Goal: Complete application form

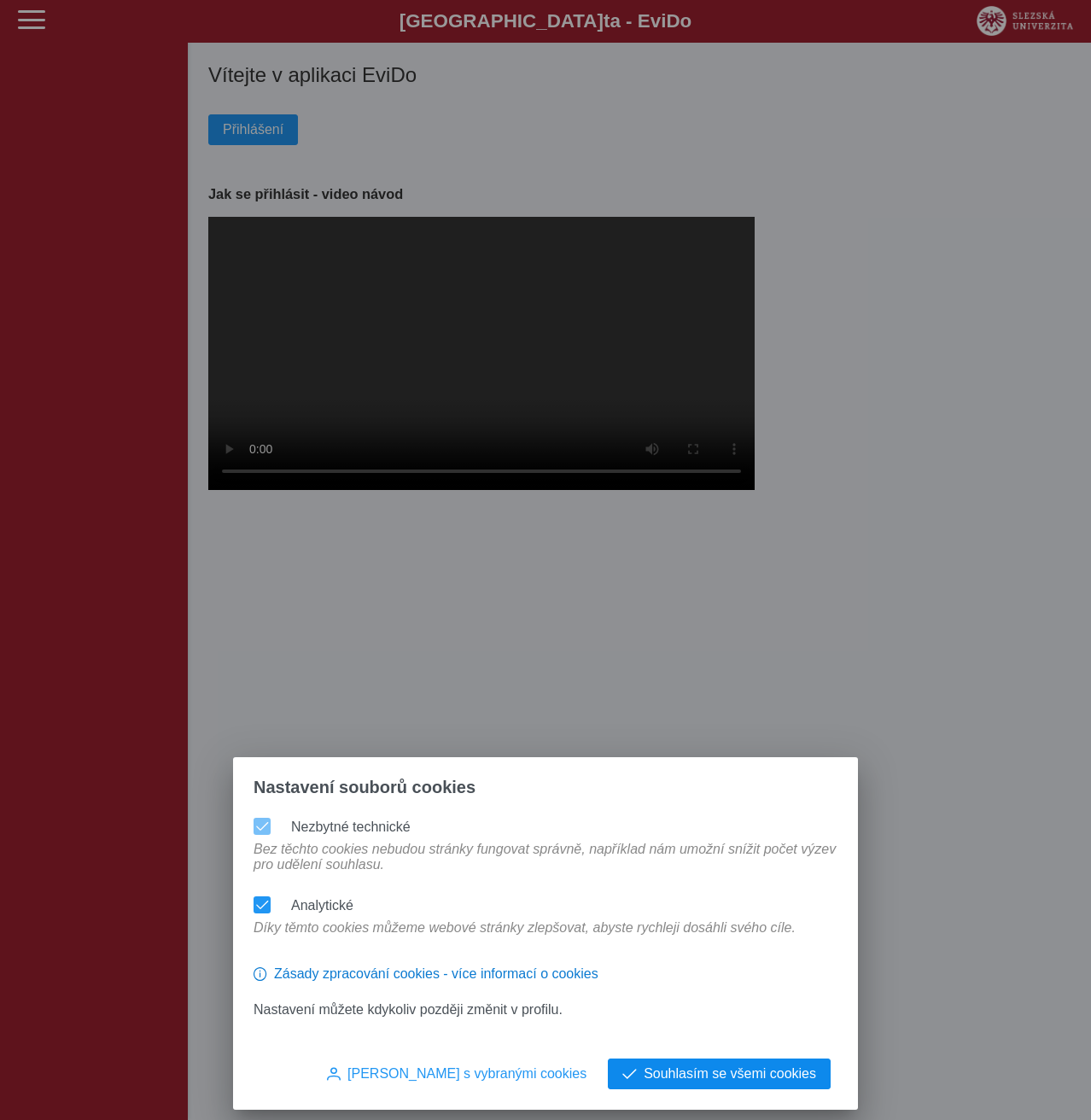
click at [772, 1085] on button "Souhlasím se všemi cookies" at bounding box center [720, 1073] width 223 height 31
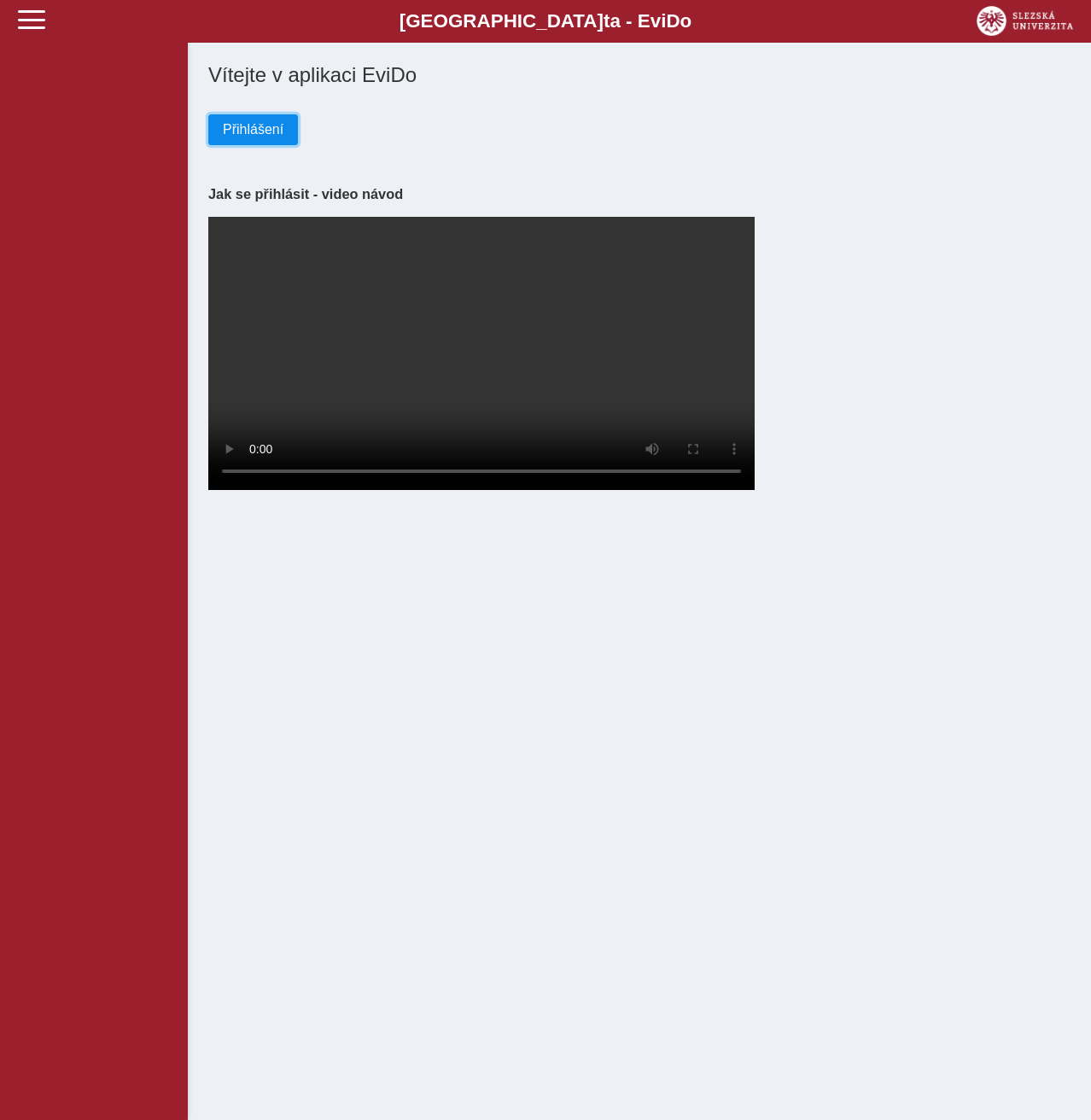
click at [255, 119] on button "Přihlášení" at bounding box center [253, 129] width 89 height 31
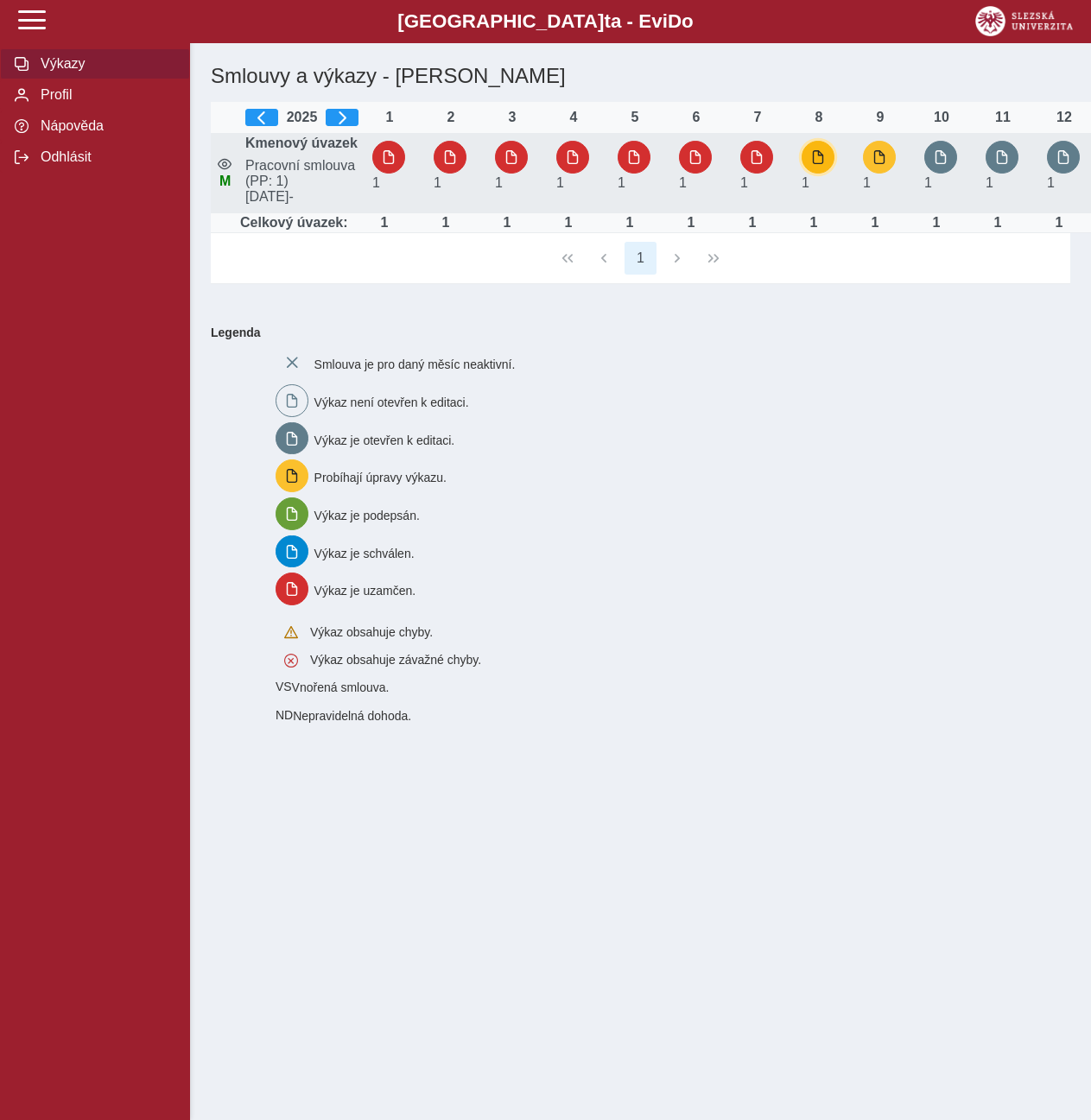
click at [818, 164] on span "button" at bounding box center [818, 157] width 14 height 14
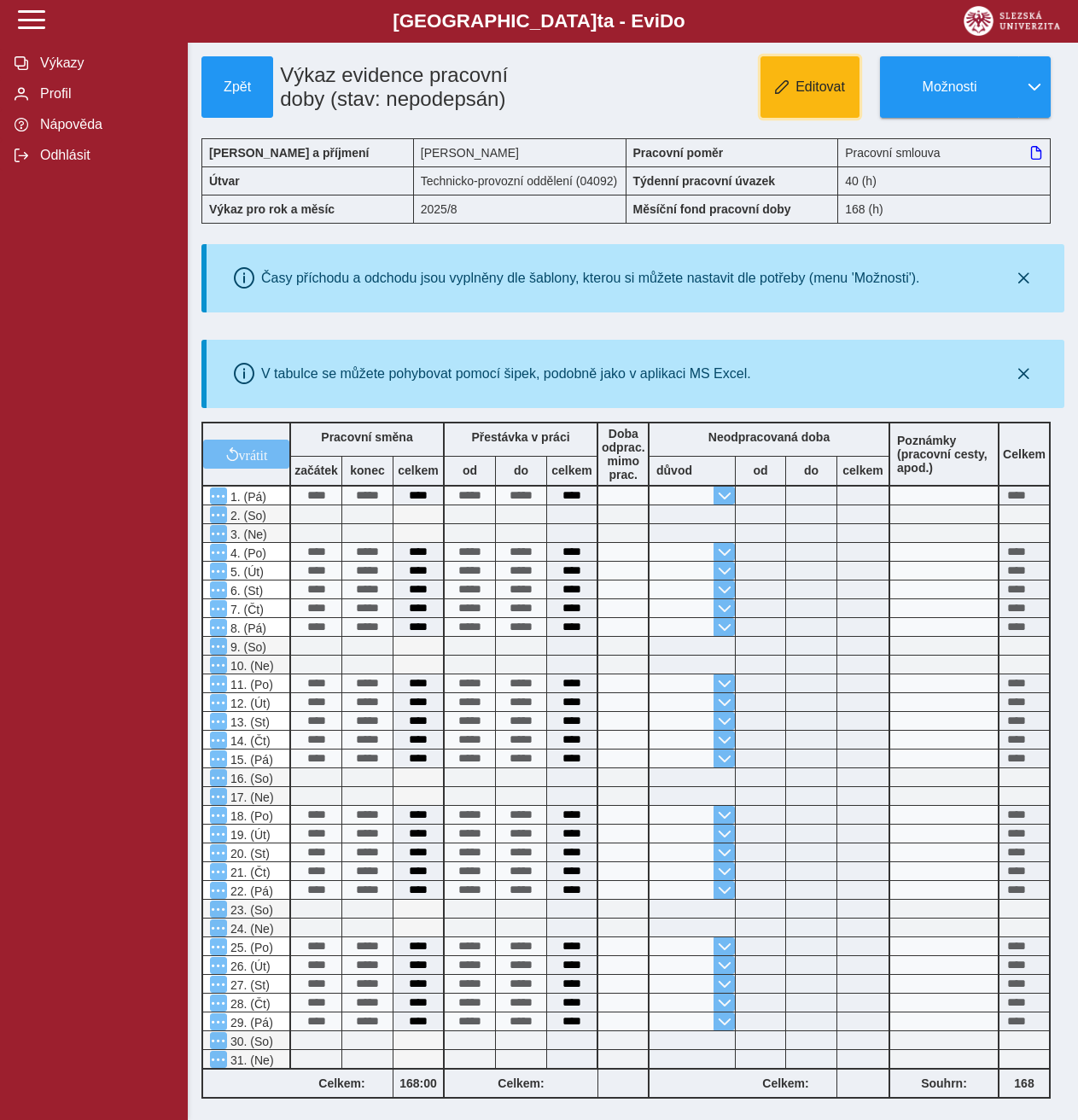
click at [787, 99] on button "Editovat" at bounding box center [810, 87] width 99 height 61
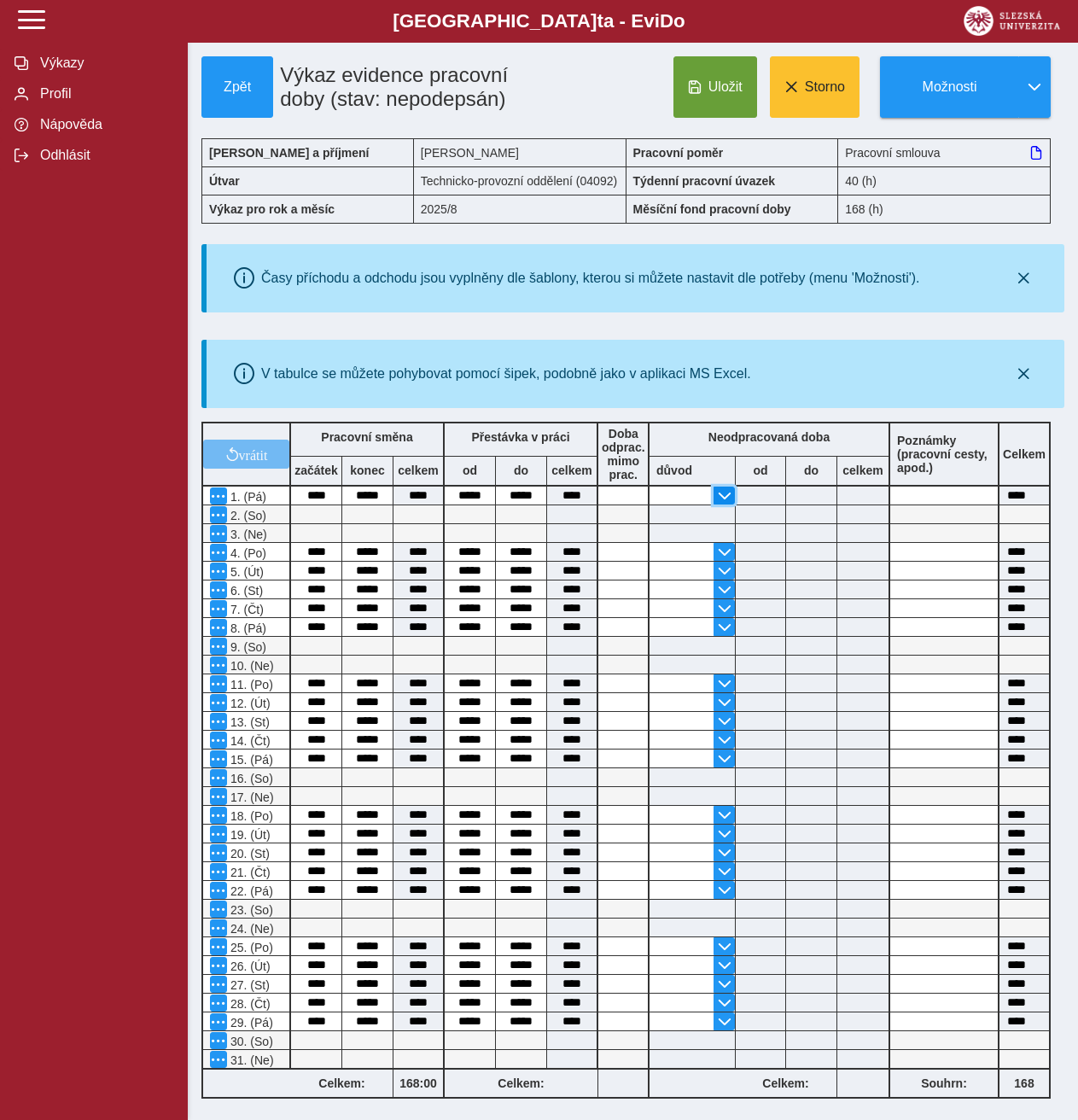
click at [724, 496] on span "button" at bounding box center [725, 496] width 14 height 14
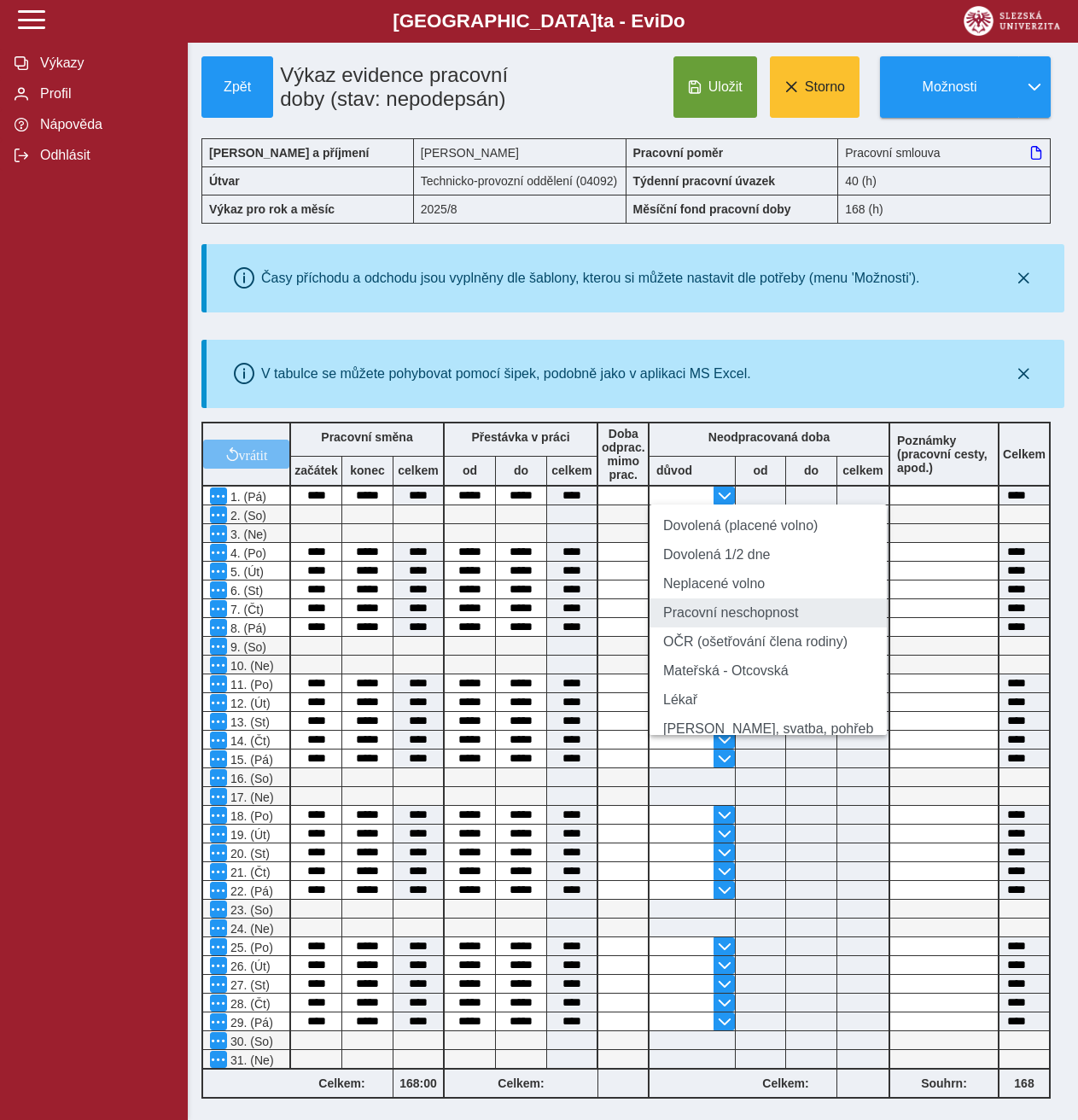
click at [721, 618] on li "Pracovní neschopnost" at bounding box center [768, 612] width 237 height 29
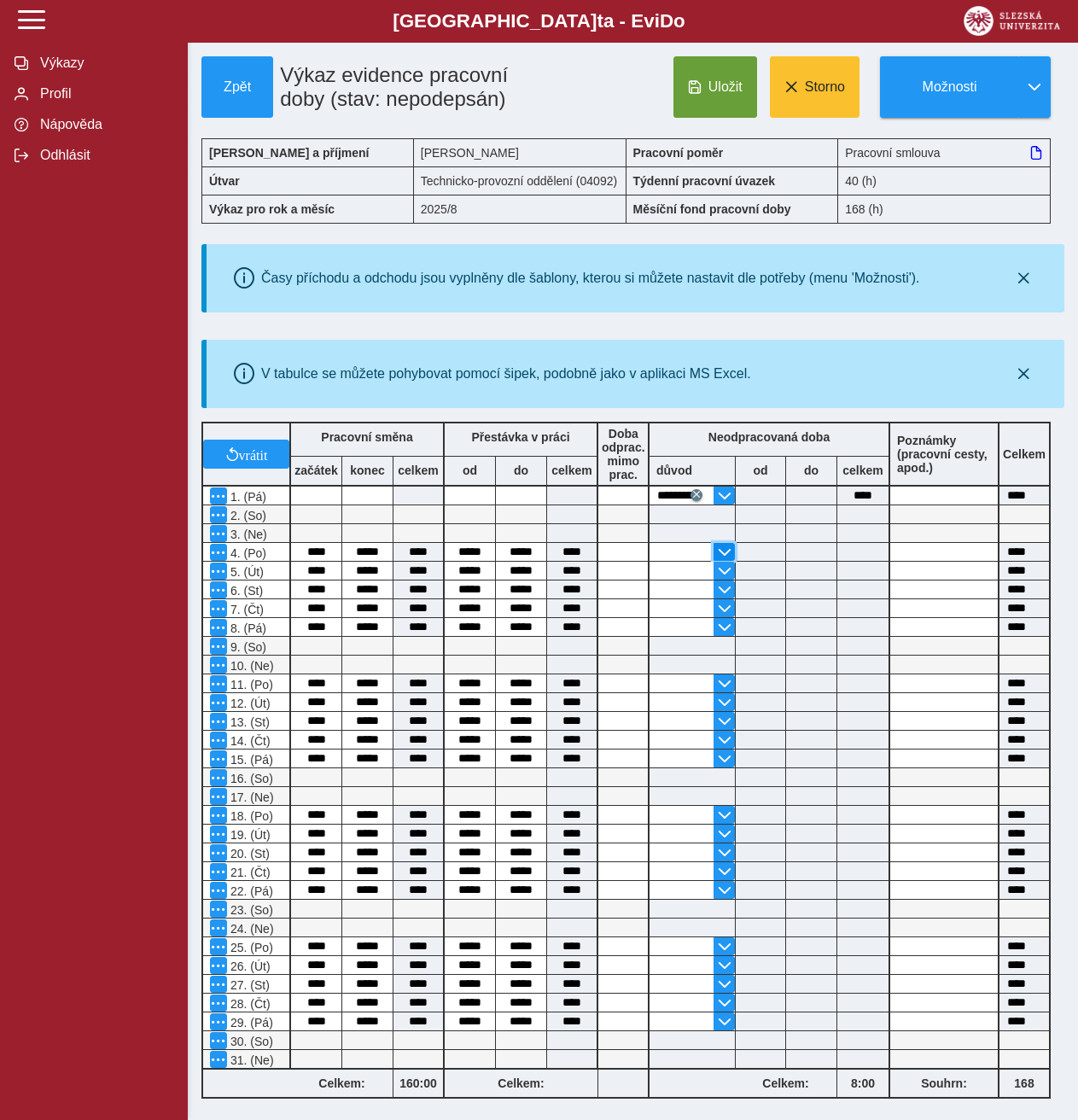
click at [721, 546] on span "button" at bounding box center [725, 553] width 14 height 14
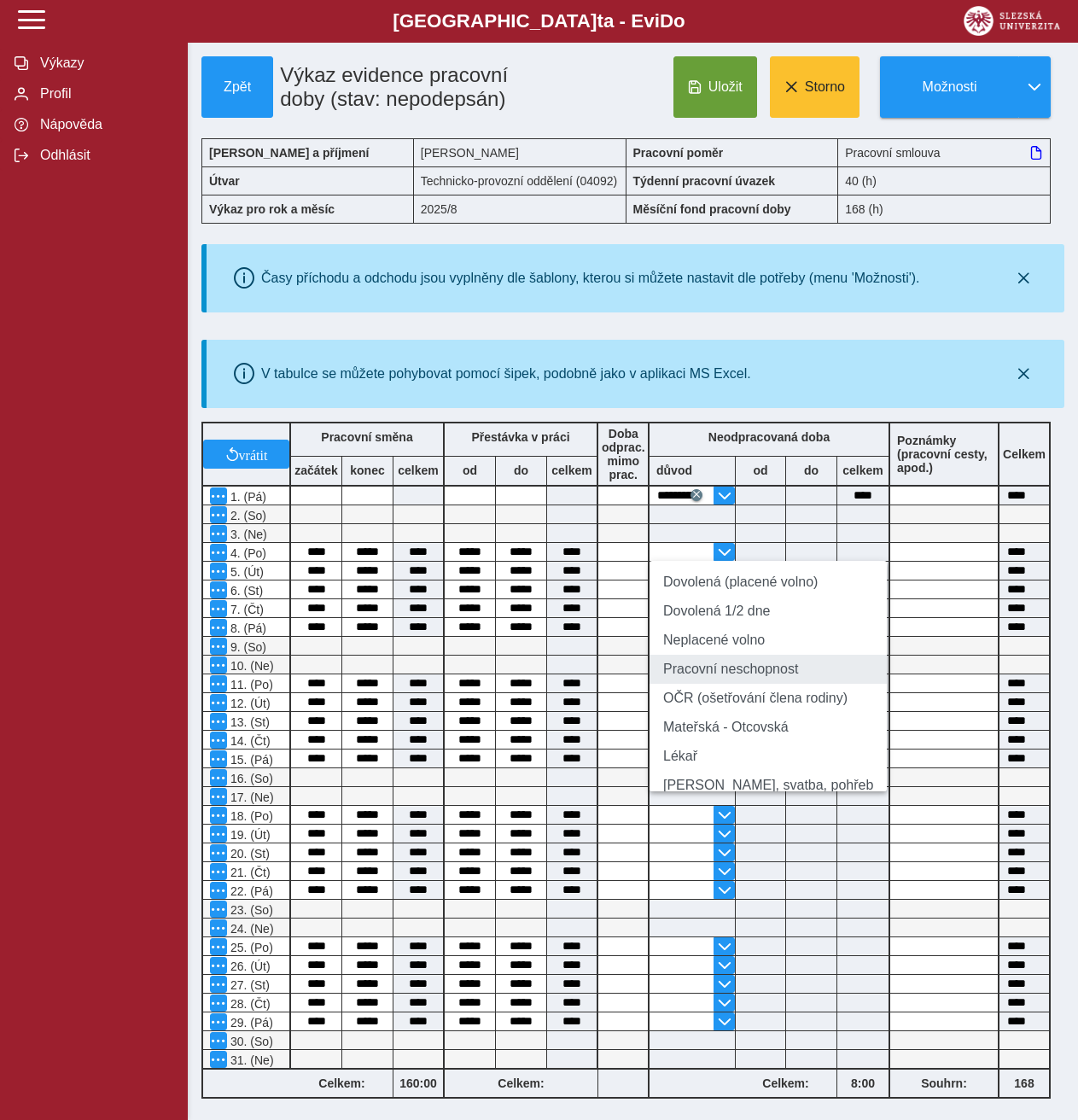
click at [722, 676] on li "Pracovní neschopnost" at bounding box center [768, 669] width 237 height 29
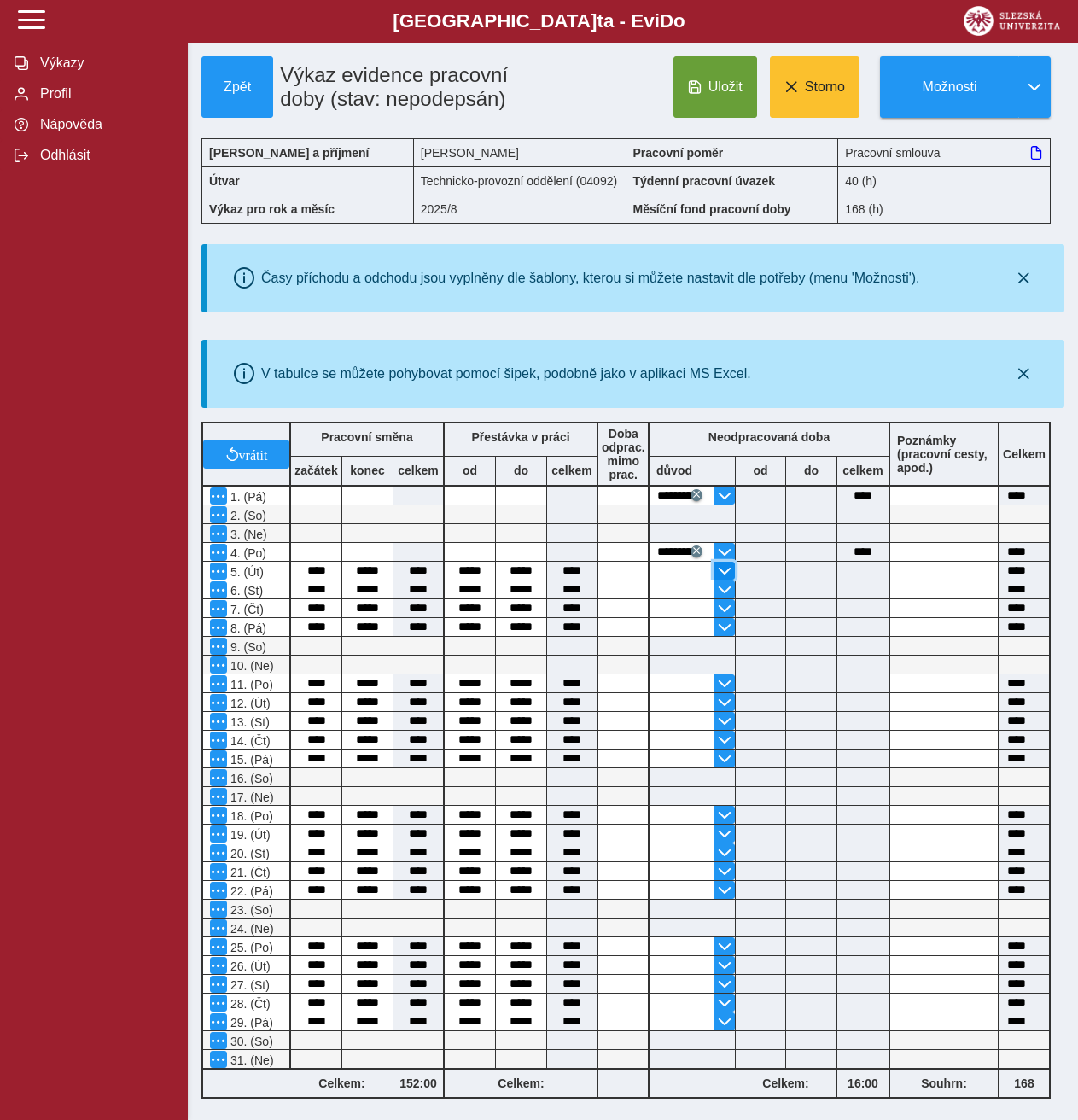
click at [723, 568] on span "button" at bounding box center [725, 571] width 14 height 14
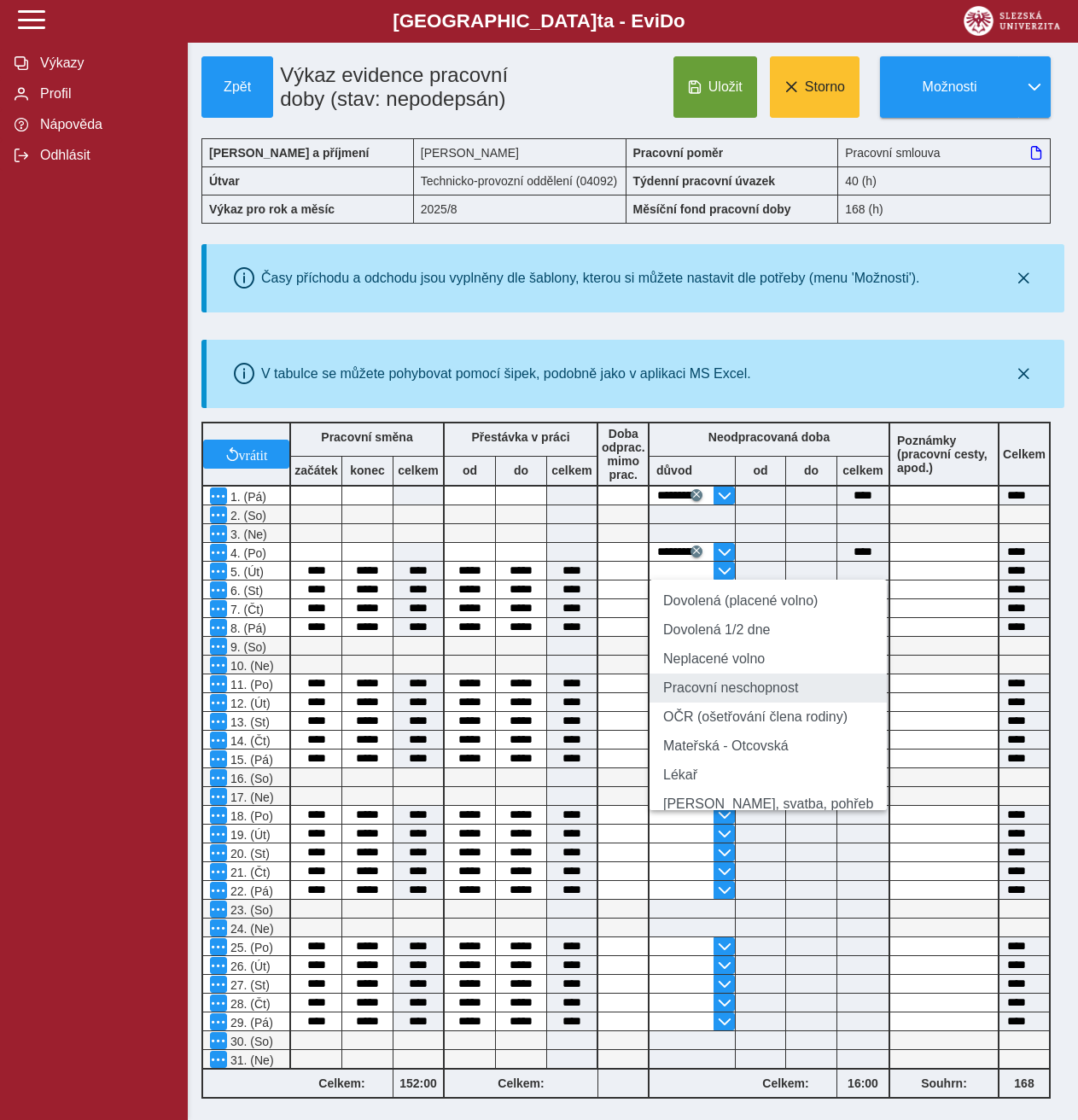
click at [712, 700] on li "Pracovní neschopnost" at bounding box center [768, 687] width 237 height 29
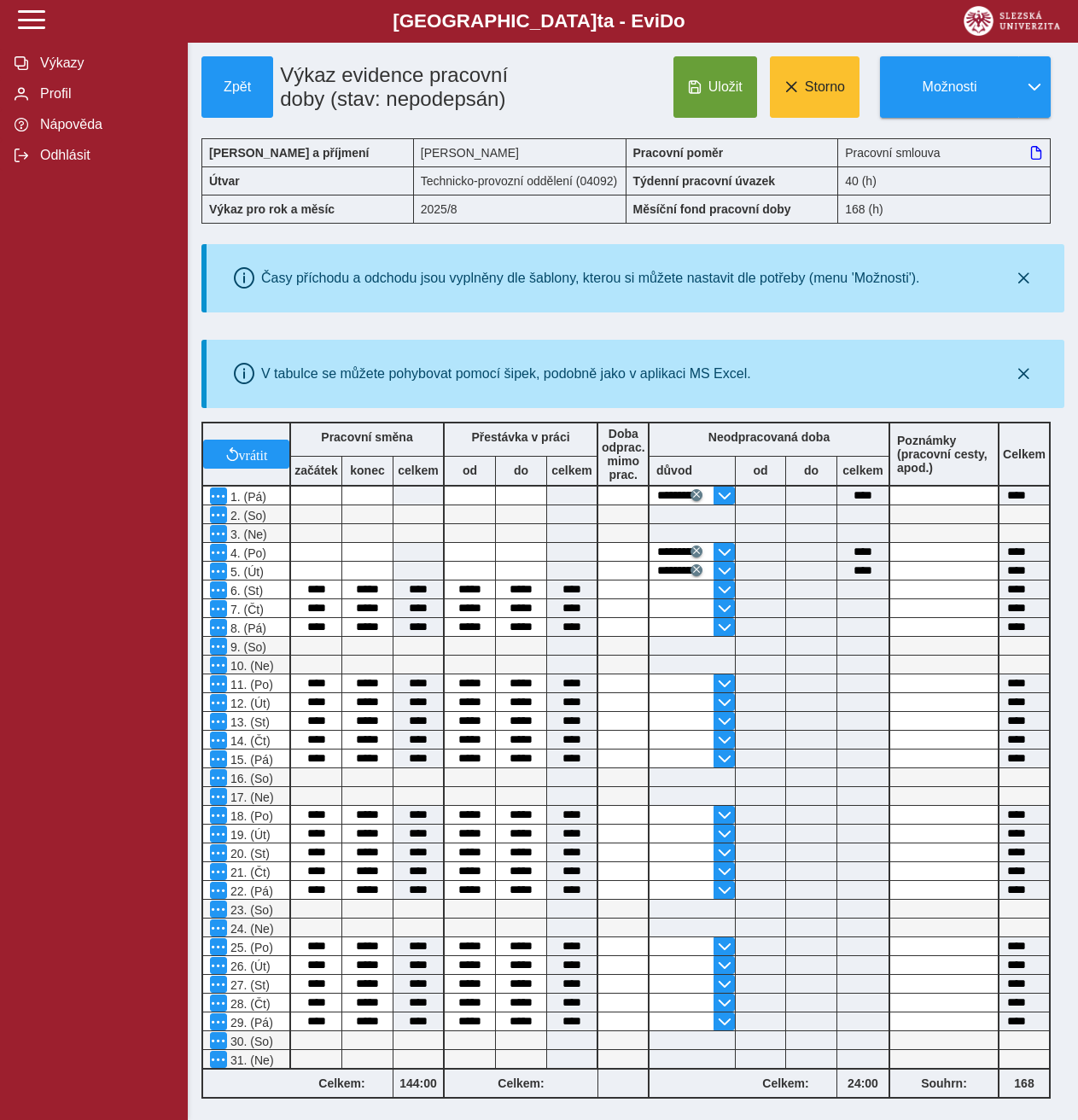
click at [723, 580] on div "**********" at bounding box center [770, 571] width 241 height 19
click at [723, 589] on span "button" at bounding box center [725, 590] width 14 height 14
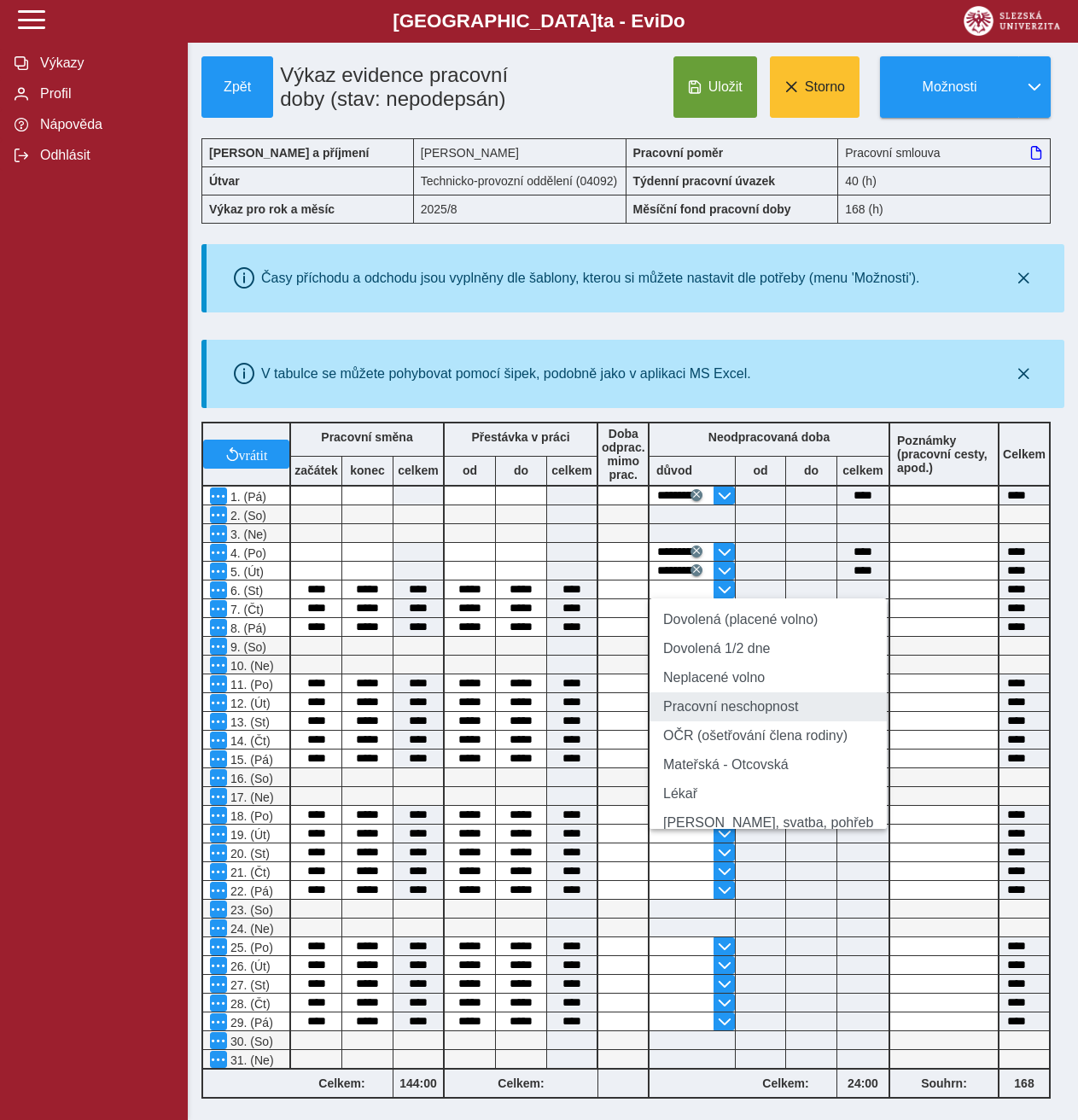
click at [733, 707] on li "Pracovní neschopnost" at bounding box center [768, 706] width 237 height 29
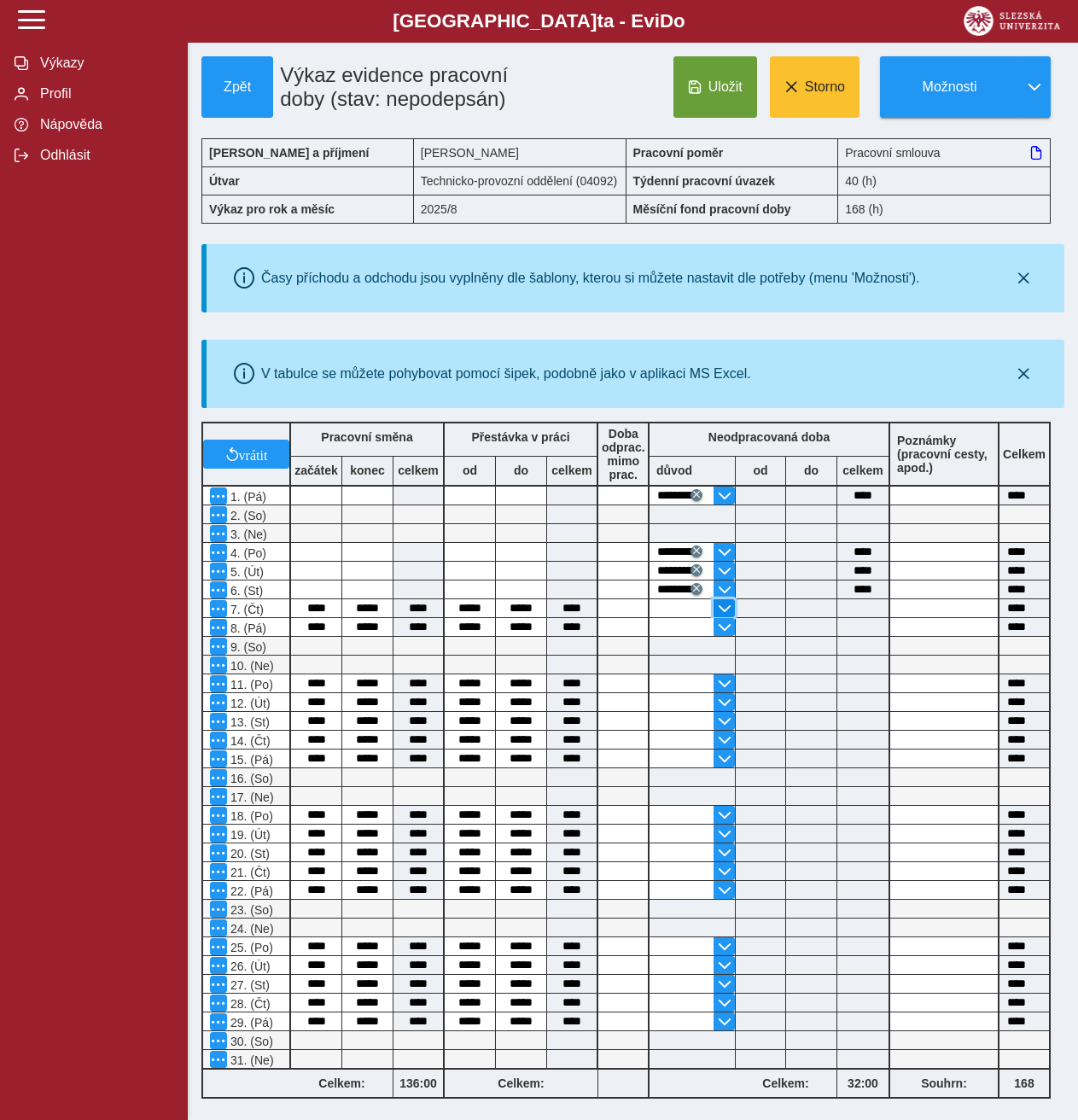
click at [719, 608] on span "button" at bounding box center [725, 608] width 14 height 14
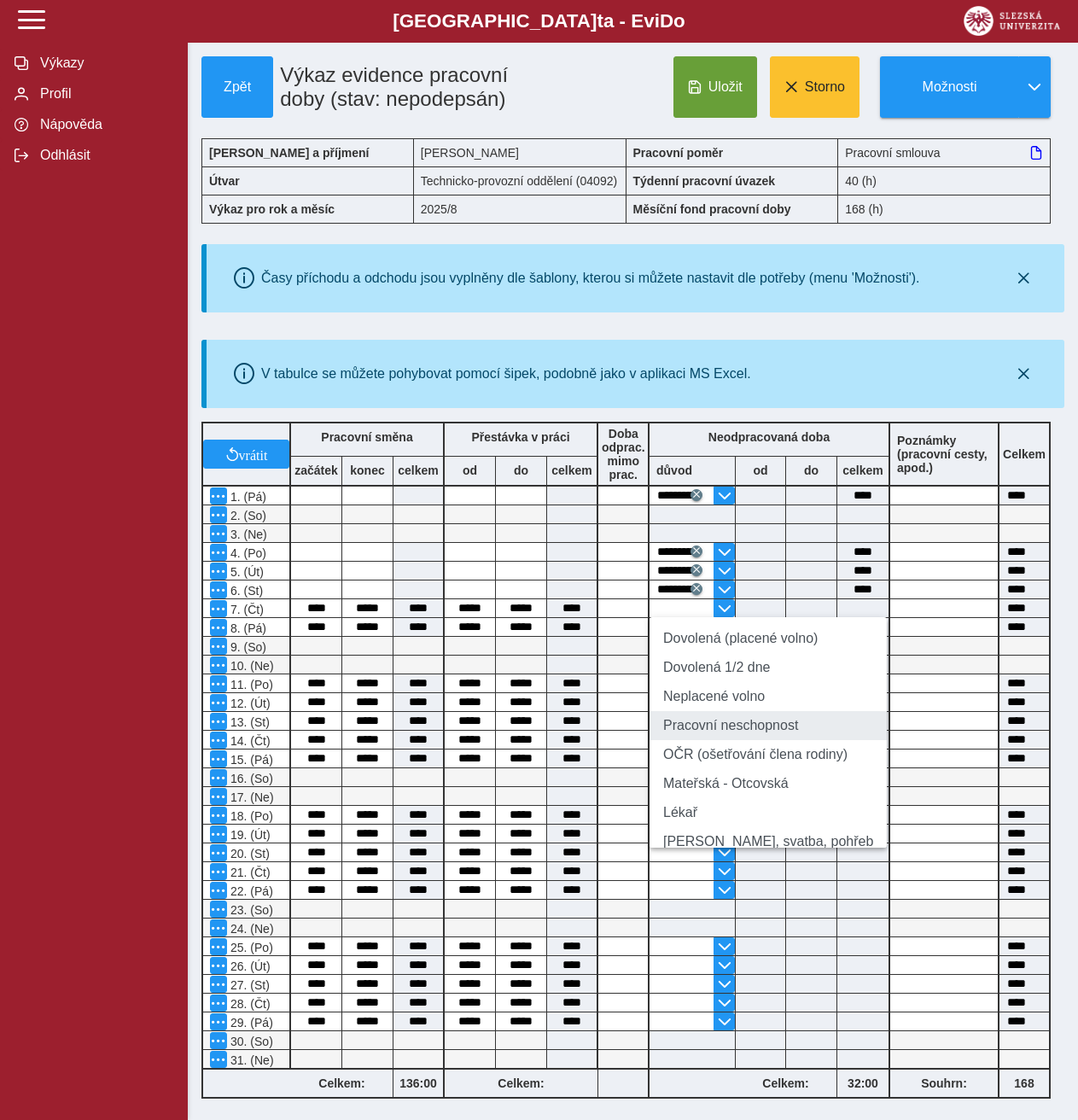
click at [717, 733] on li "Pracovní neschopnost" at bounding box center [768, 726] width 237 height 29
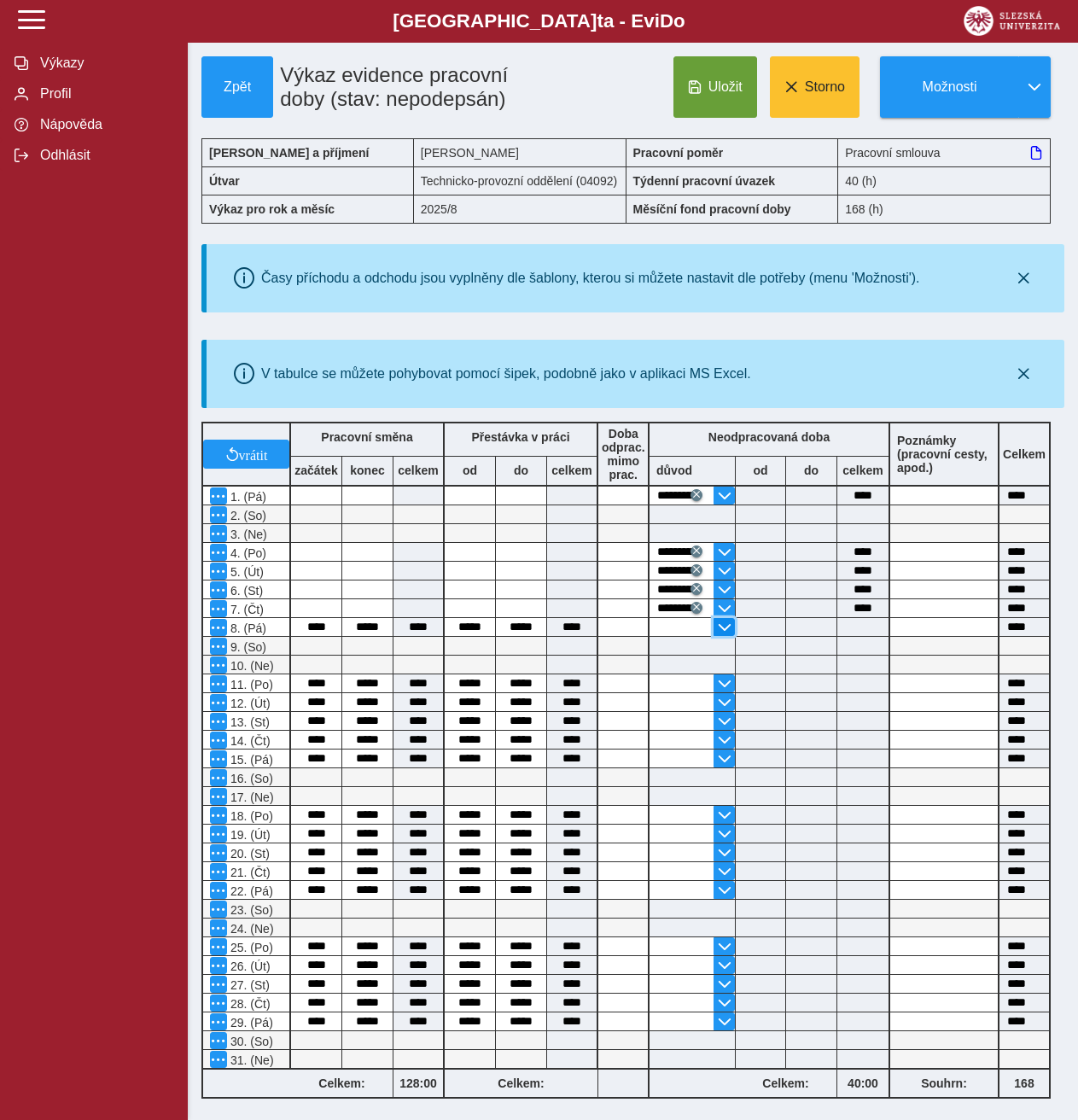
click at [726, 633] on span "button" at bounding box center [725, 627] width 14 height 14
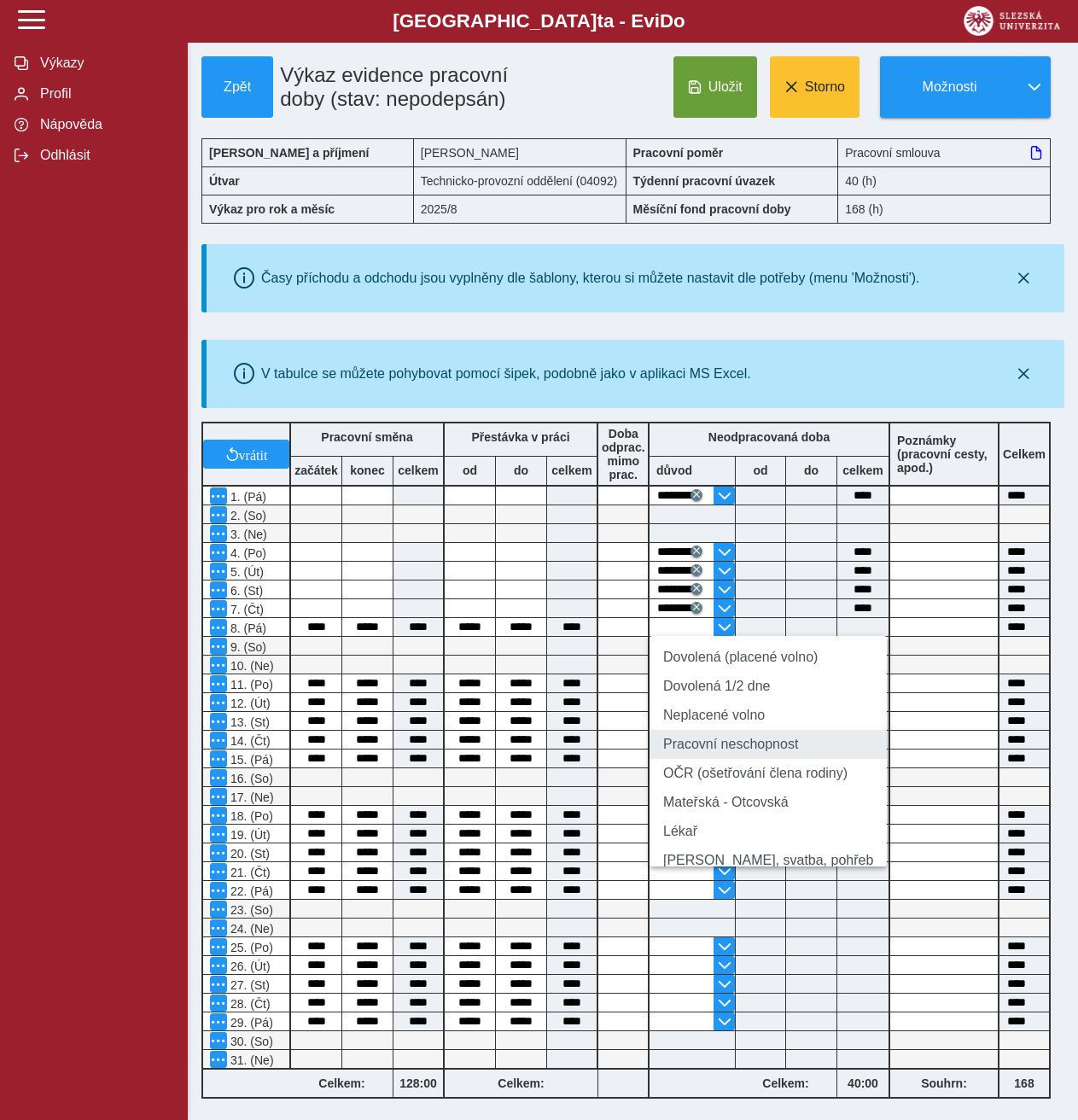
click at [708, 754] on li "Pracovní neschopnost" at bounding box center [768, 744] width 237 height 29
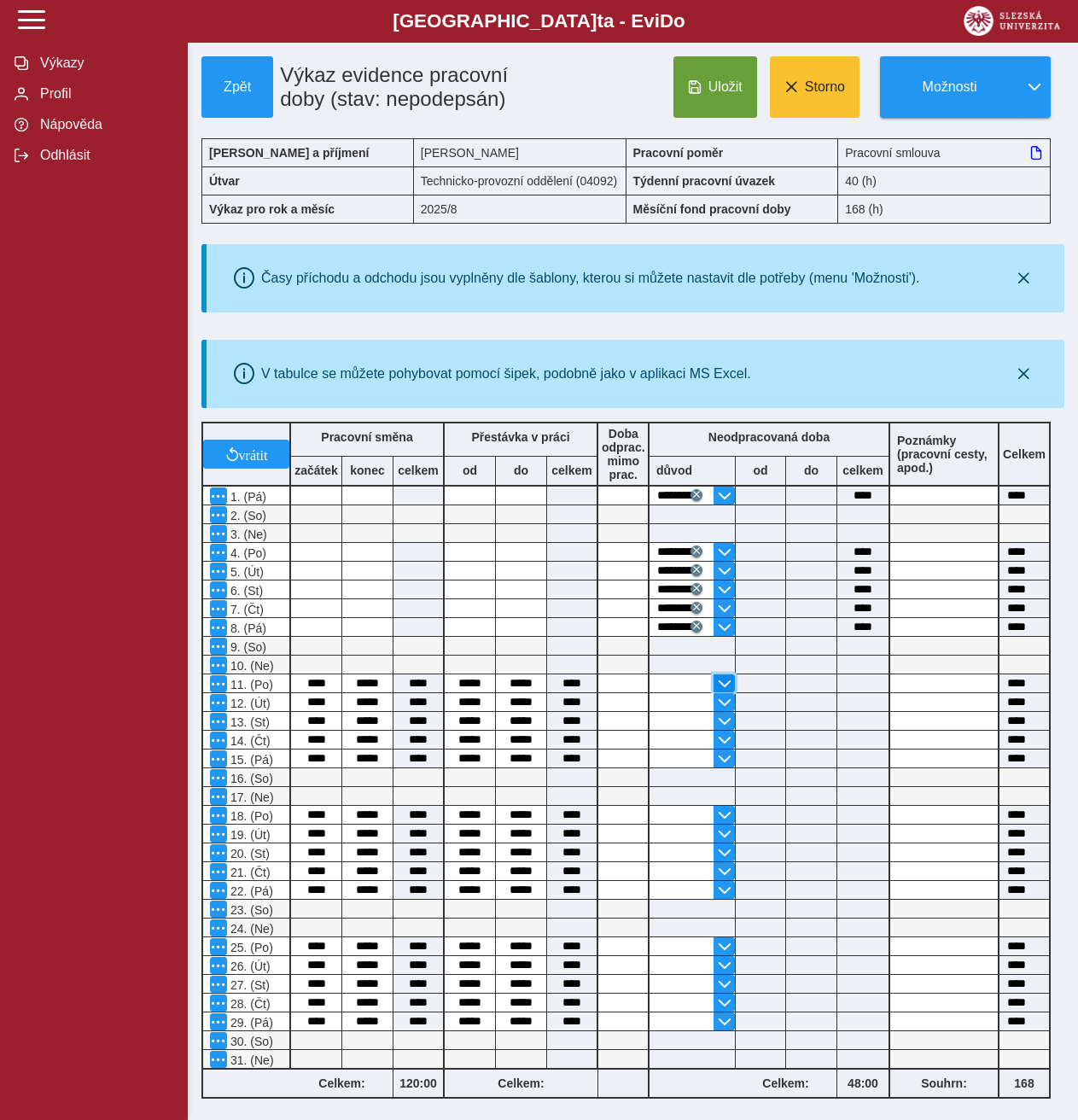
click at [719, 681] on span "button" at bounding box center [725, 684] width 14 height 14
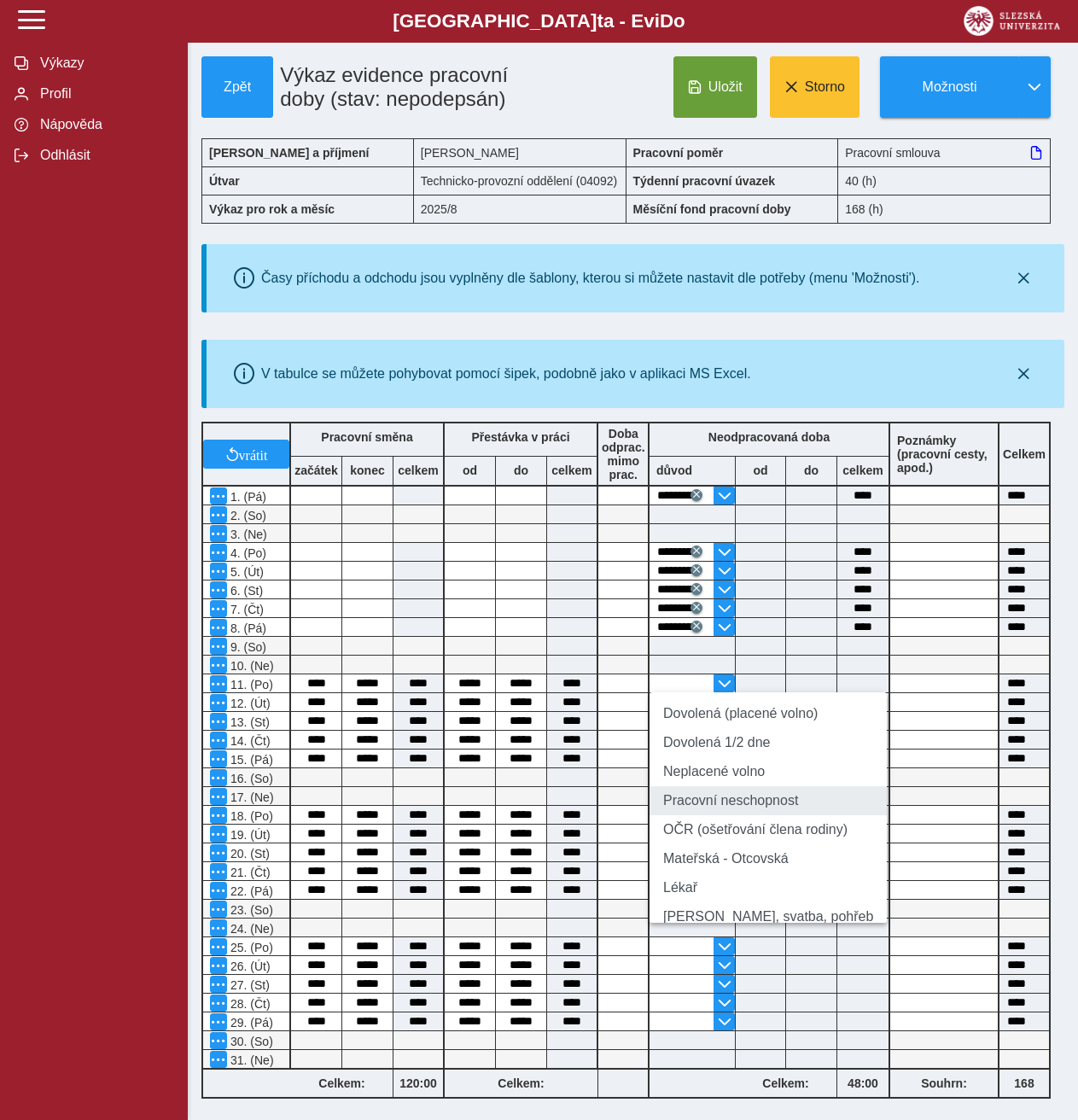
click at [713, 807] on li "Pracovní neschopnost" at bounding box center [768, 800] width 237 height 29
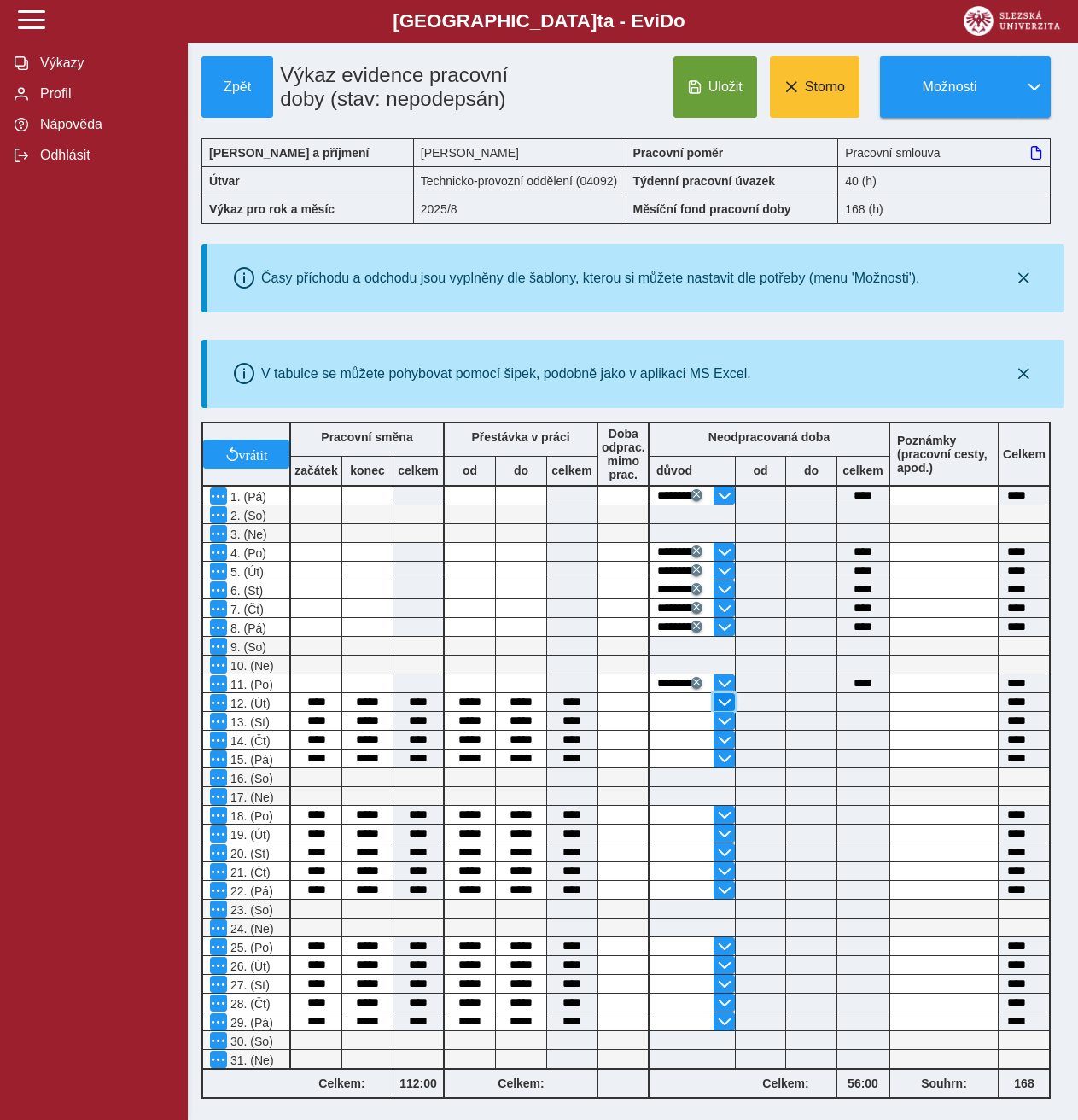
click at [729, 698] on span "button" at bounding box center [725, 702] width 14 height 14
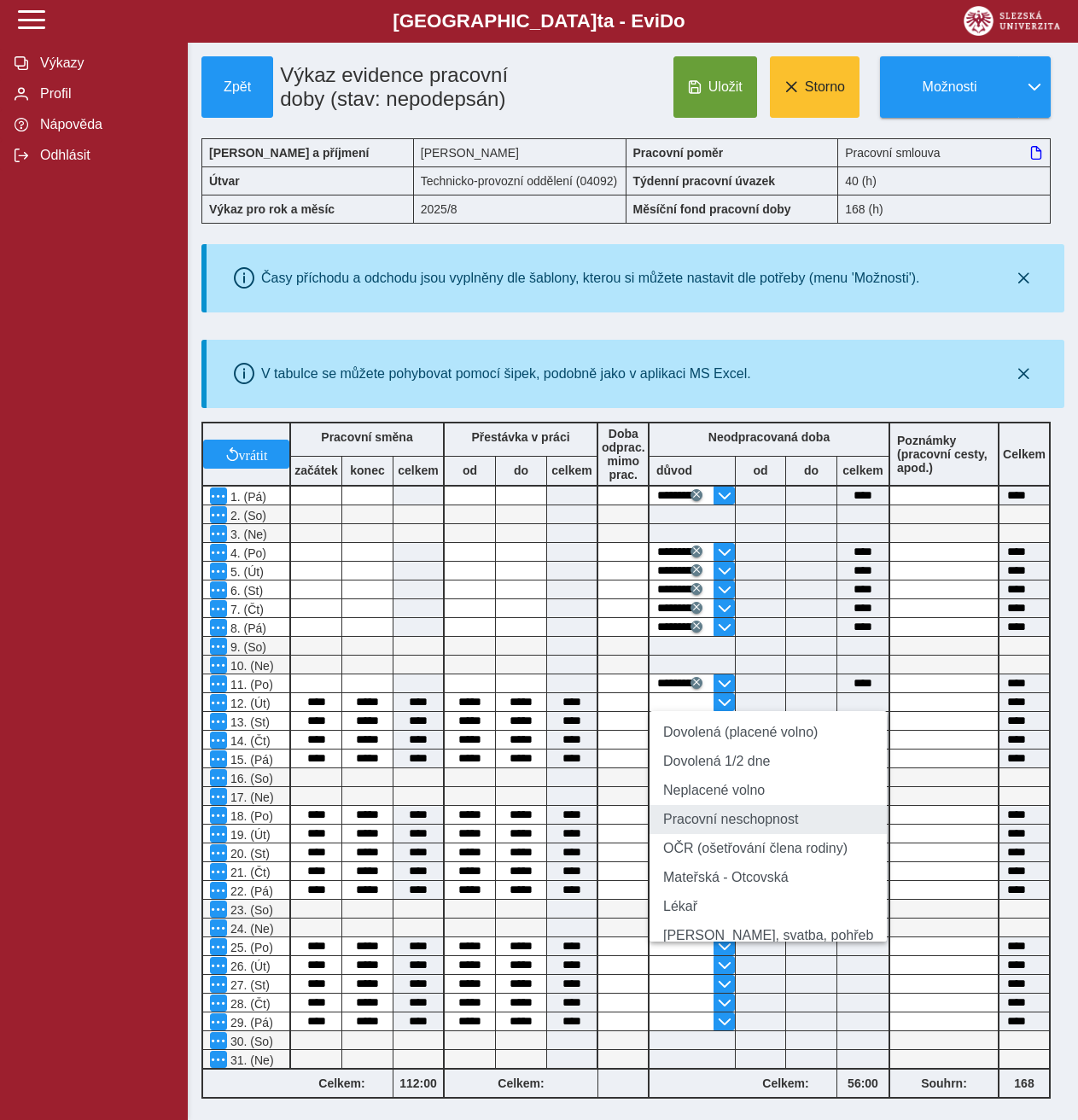
click at [715, 826] on li "Pracovní neschopnost" at bounding box center [768, 820] width 237 height 29
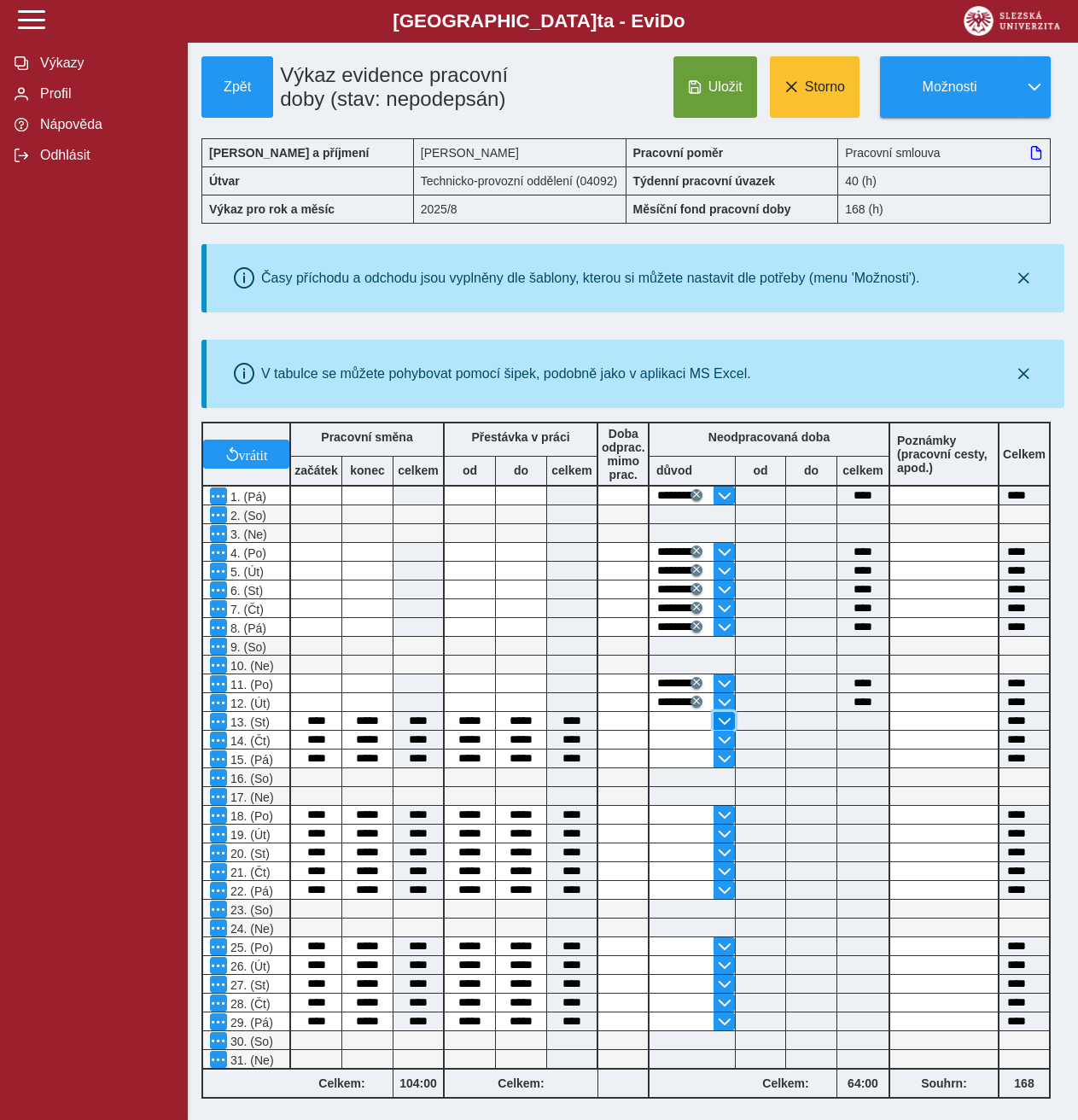
click at [721, 716] on span "button" at bounding box center [725, 721] width 14 height 14
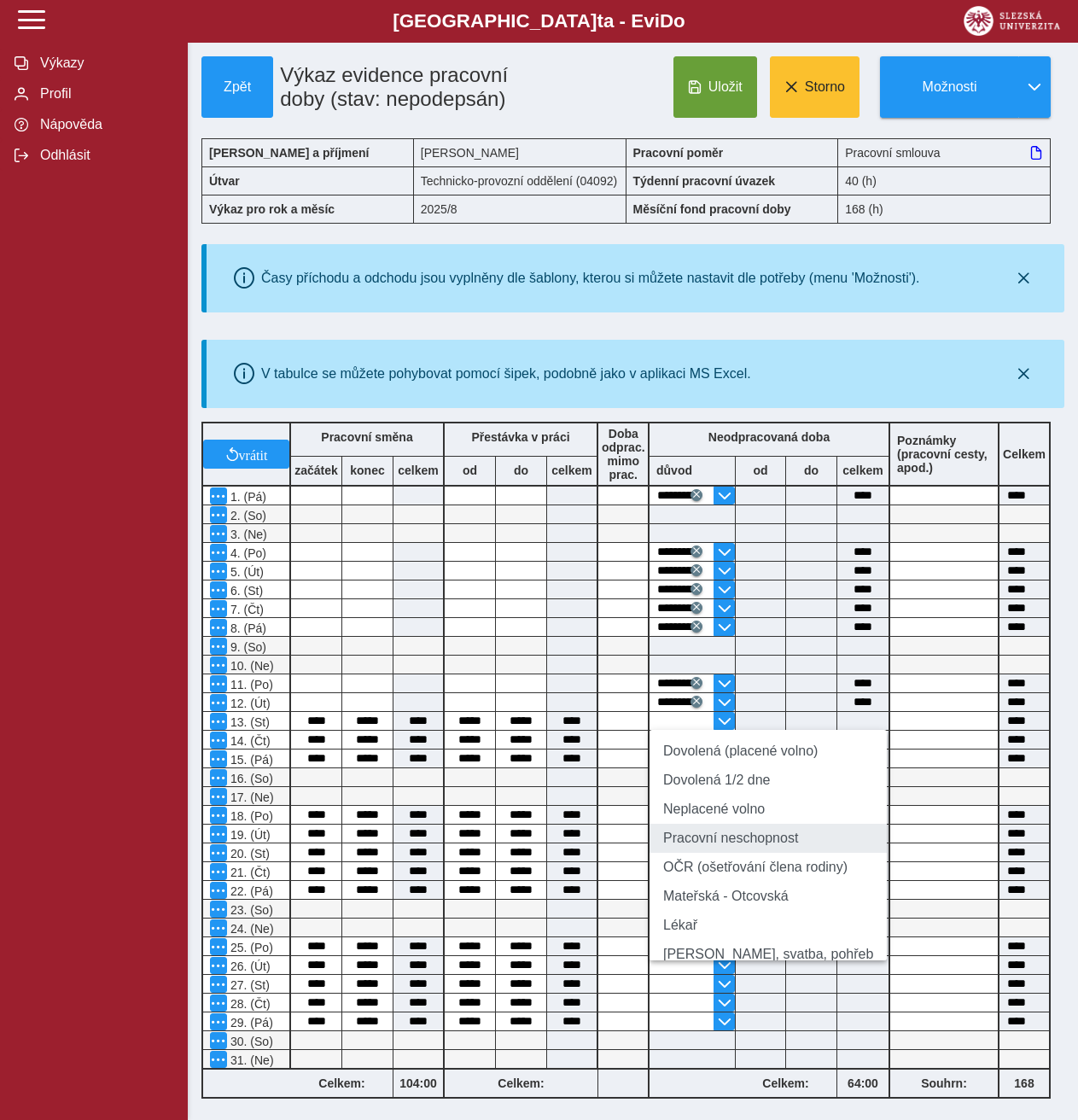
click at [725, 845] on li "Pracovní neschopnost" at bounding box center [768, 838] width 237 height 29
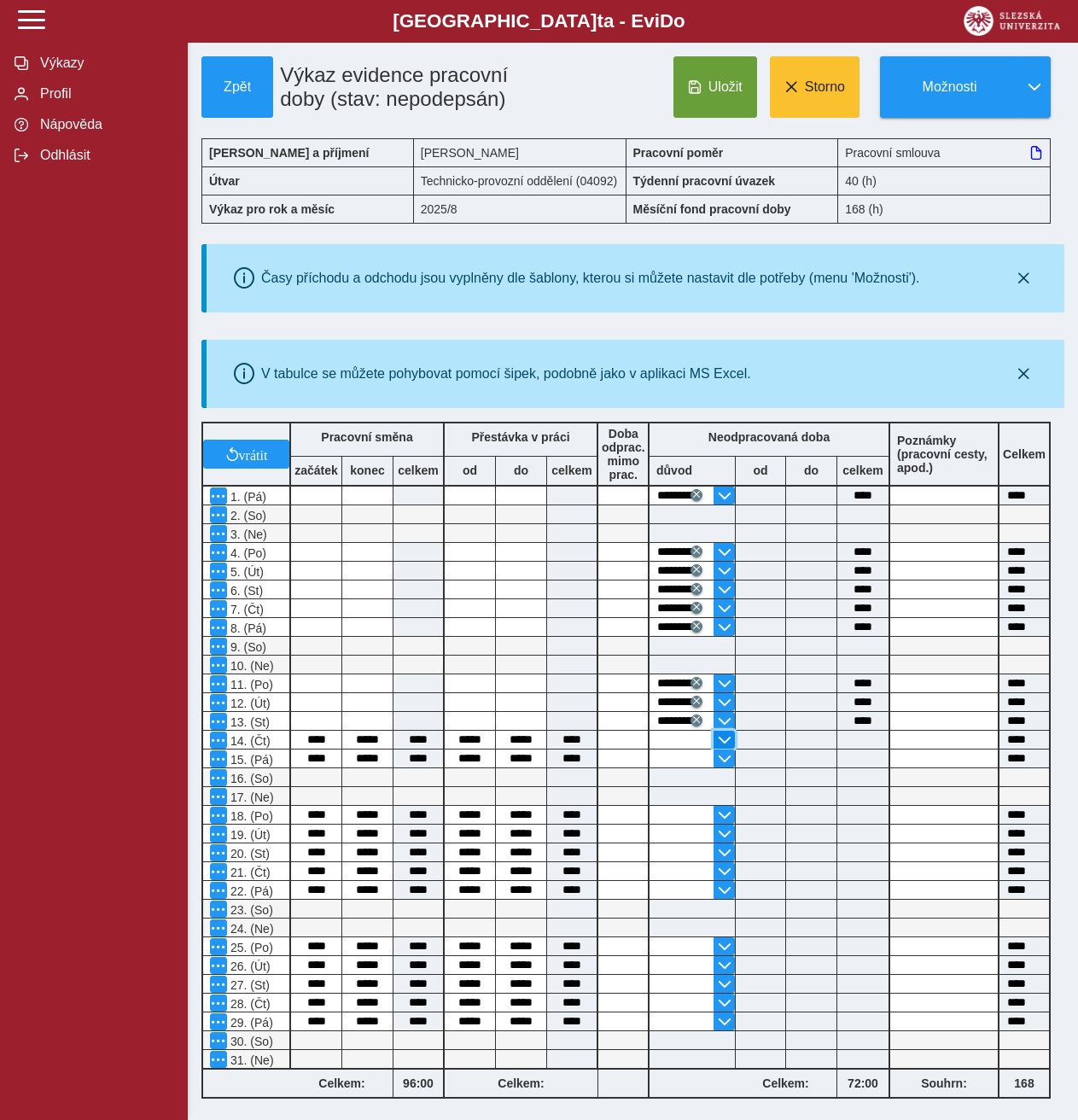
click at [732, 735] on button "button" at bounding box center [724, 740] width 21 height 18
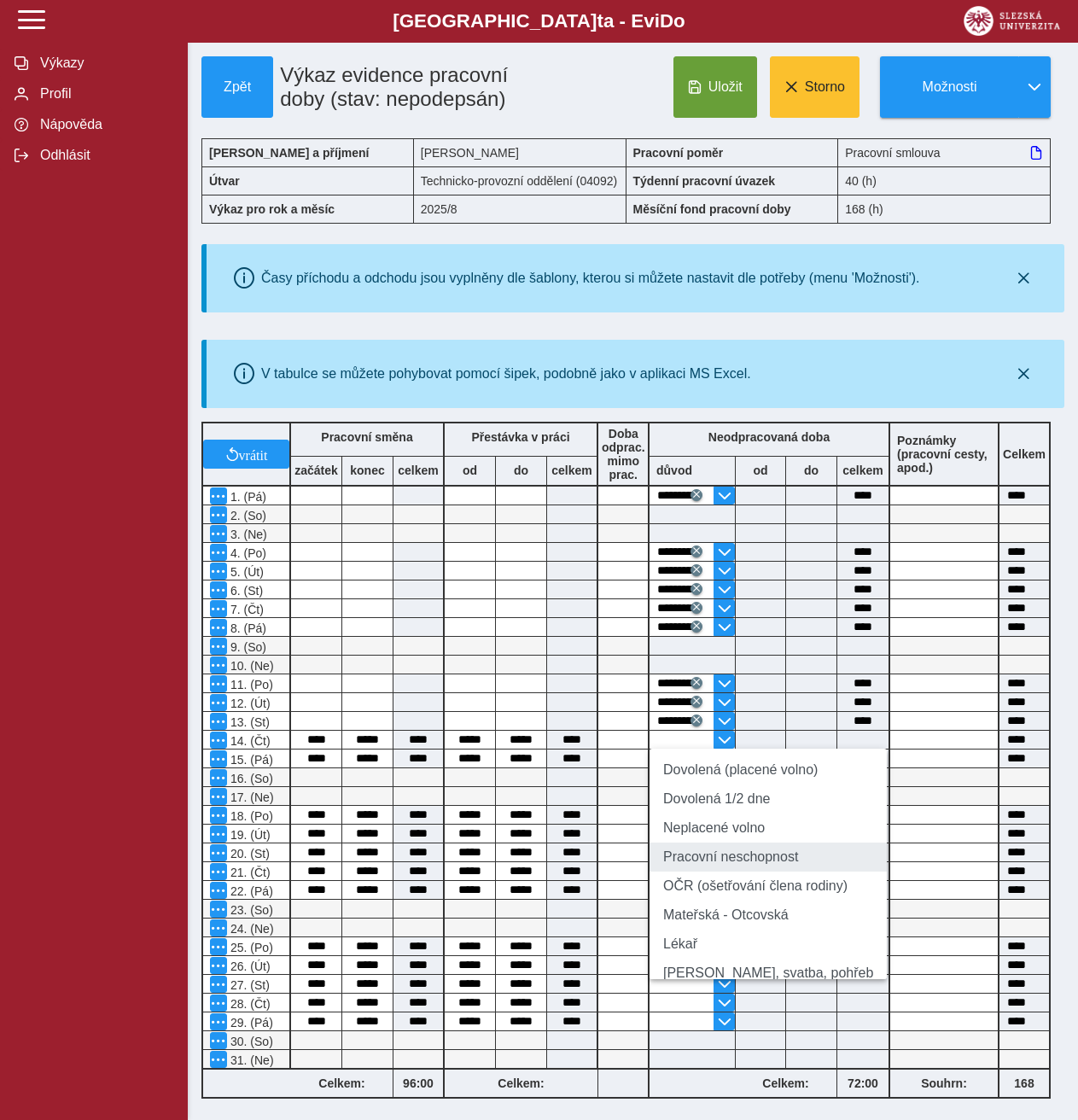
click at [717, 872] on li "Pracovní neschopnost" at bounding box center [768, 857] width 237 height 29
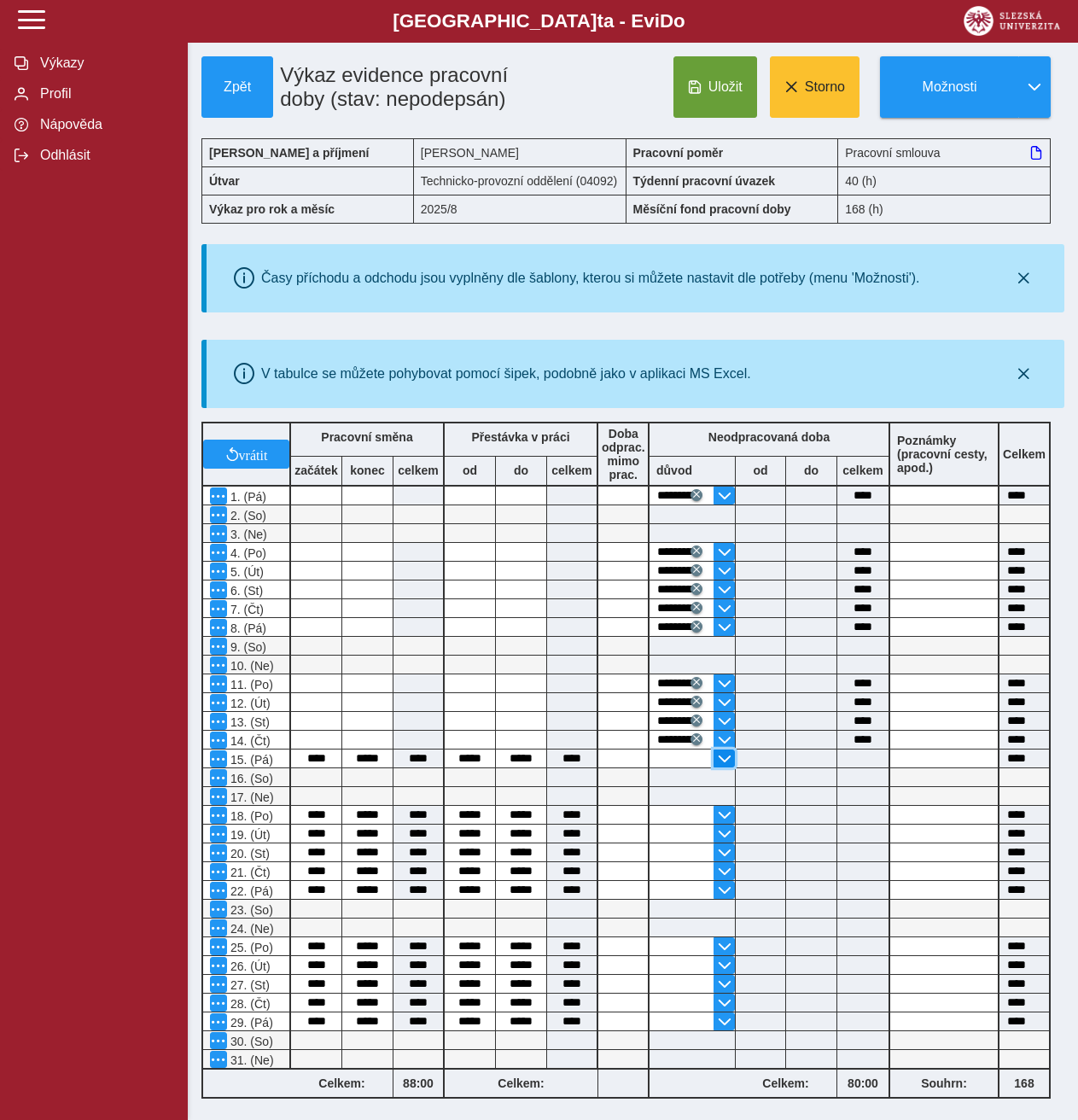
click at [724, 761] on span "button" at bounding box center [725, 759] width 14 height 14
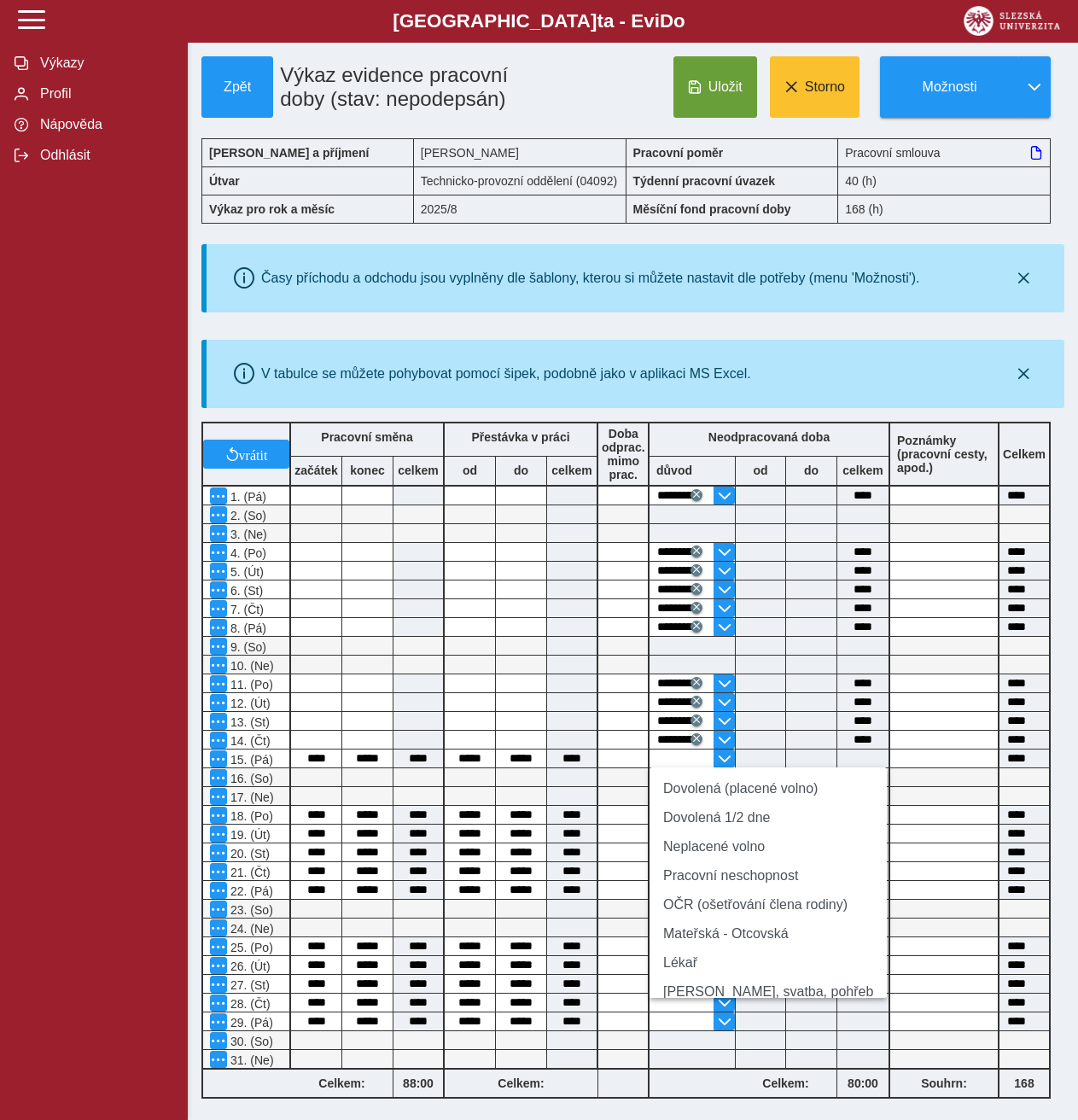
click at [700, 878] on li "Pracovní neschopnost" at bounding box center [768, 875] width 237 height 29
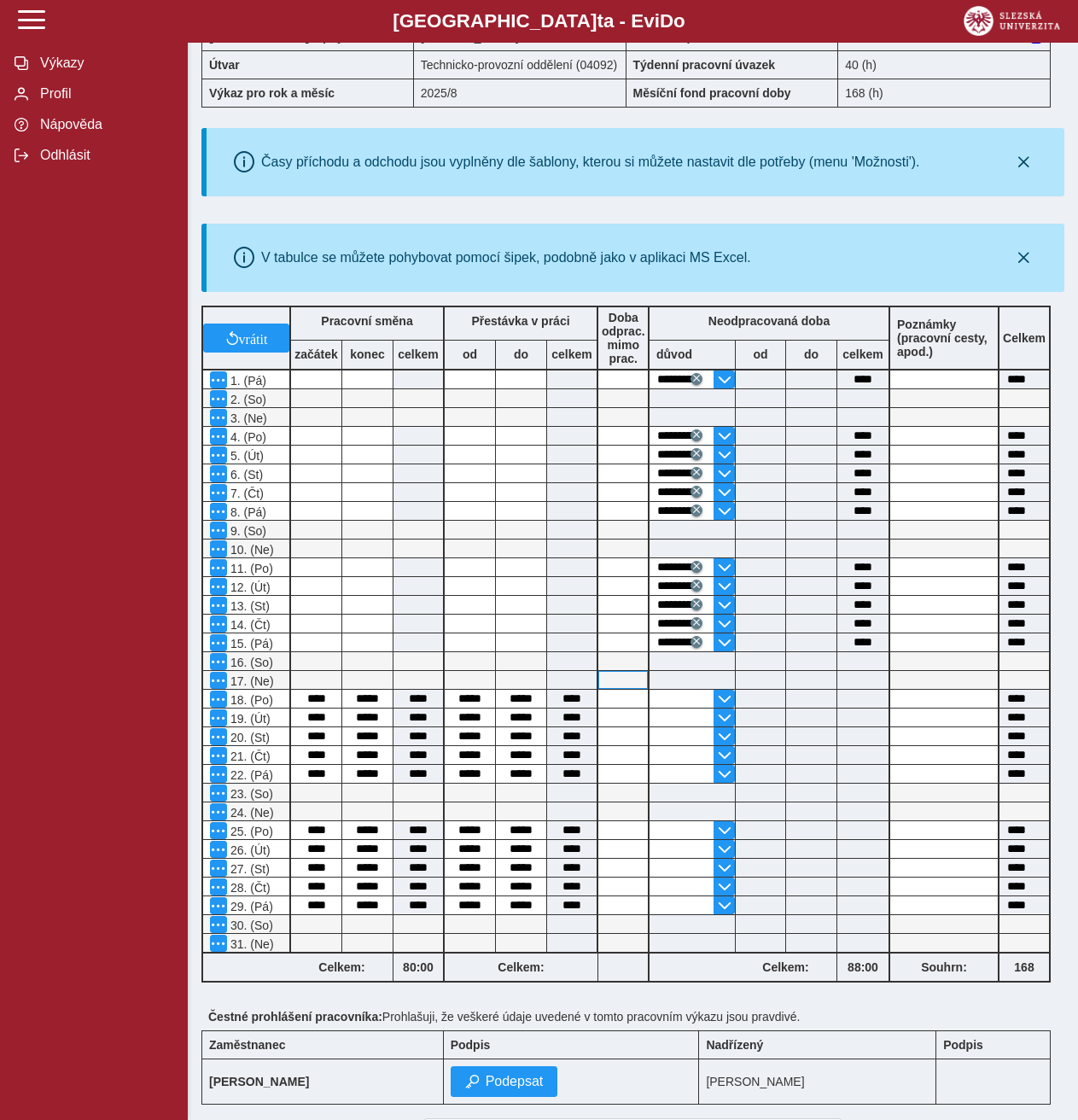
scroll to position [171, 0]
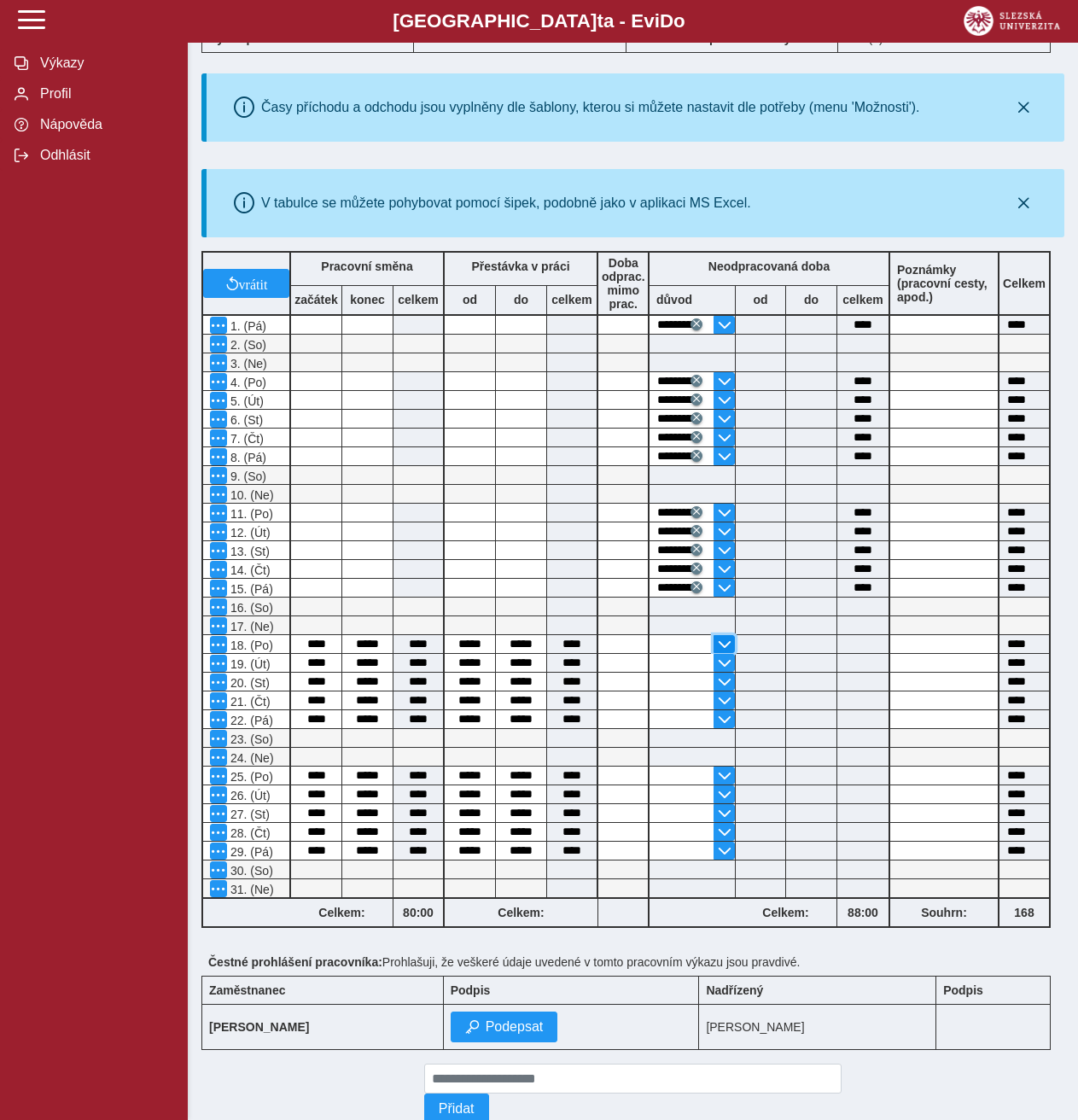
click at [723, 644] on span "button" at bounding box center [725, 645] width 14 height 14
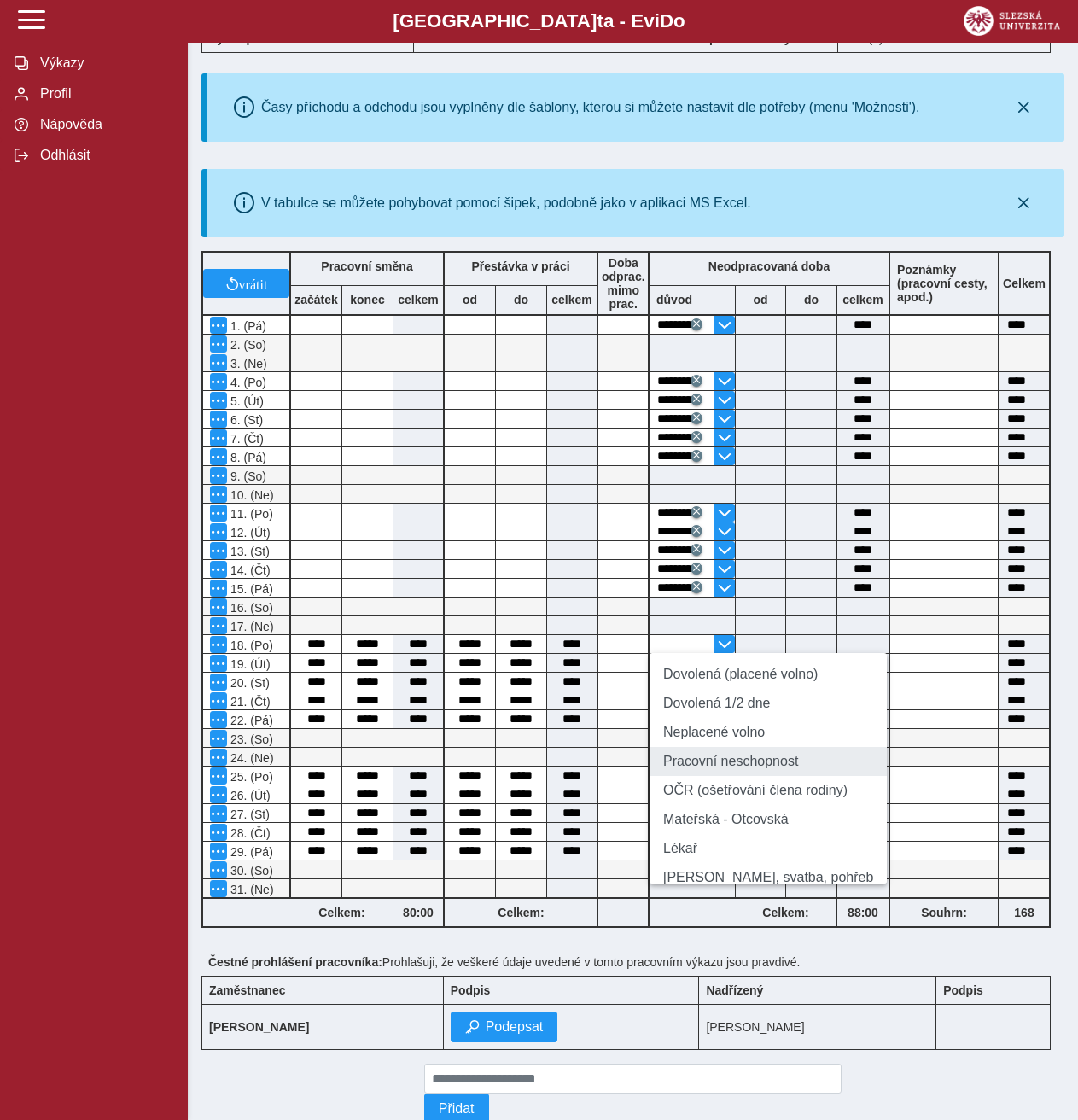
click at [697, 772] on li "Pracovní neschopnost" at bounding box center [768, 761] width 237 height 29
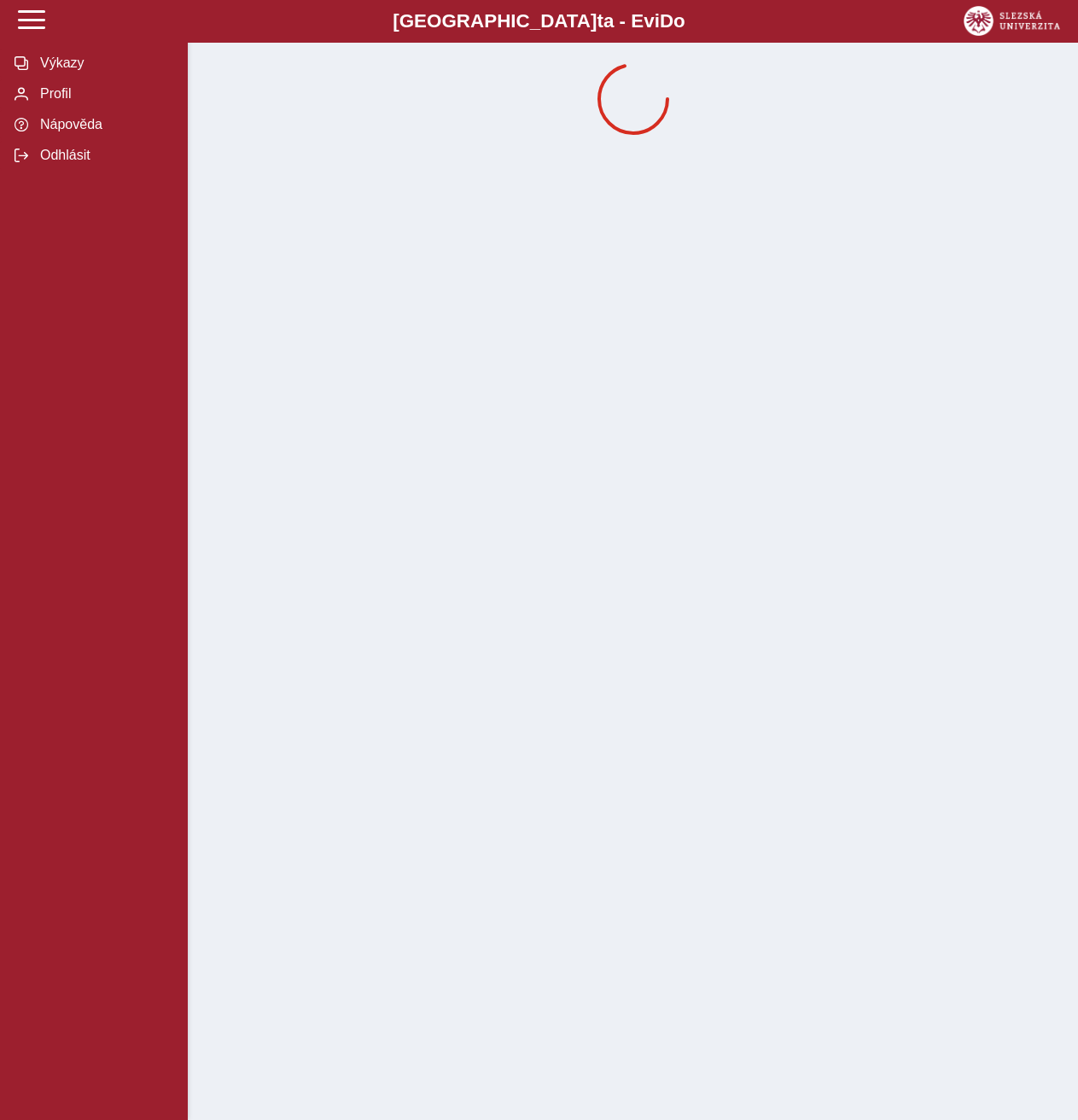
scroll to position [0, 0]
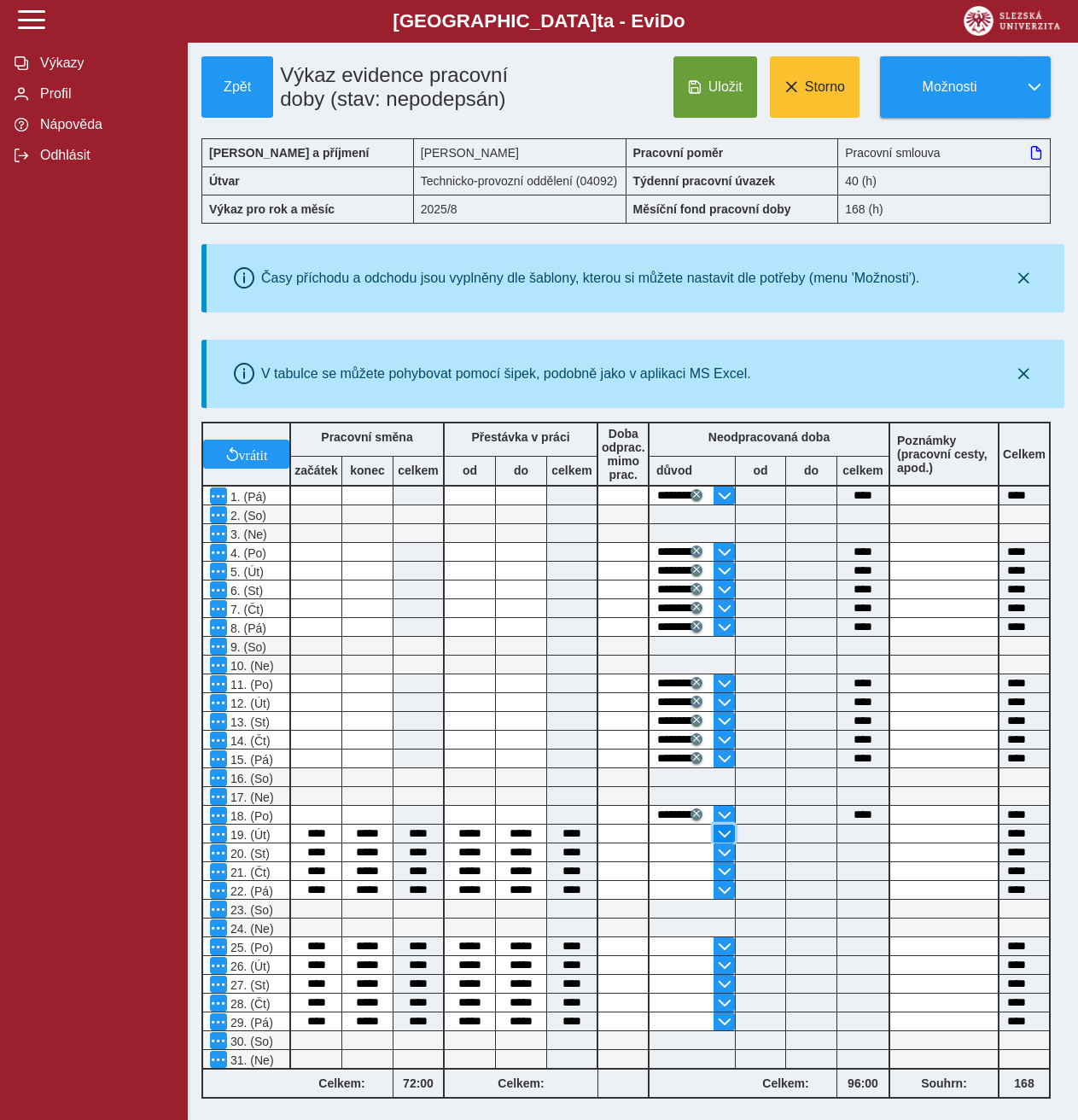
click at [723, 826] on button "button" at bounding box center [724, 833] width 21 height 18
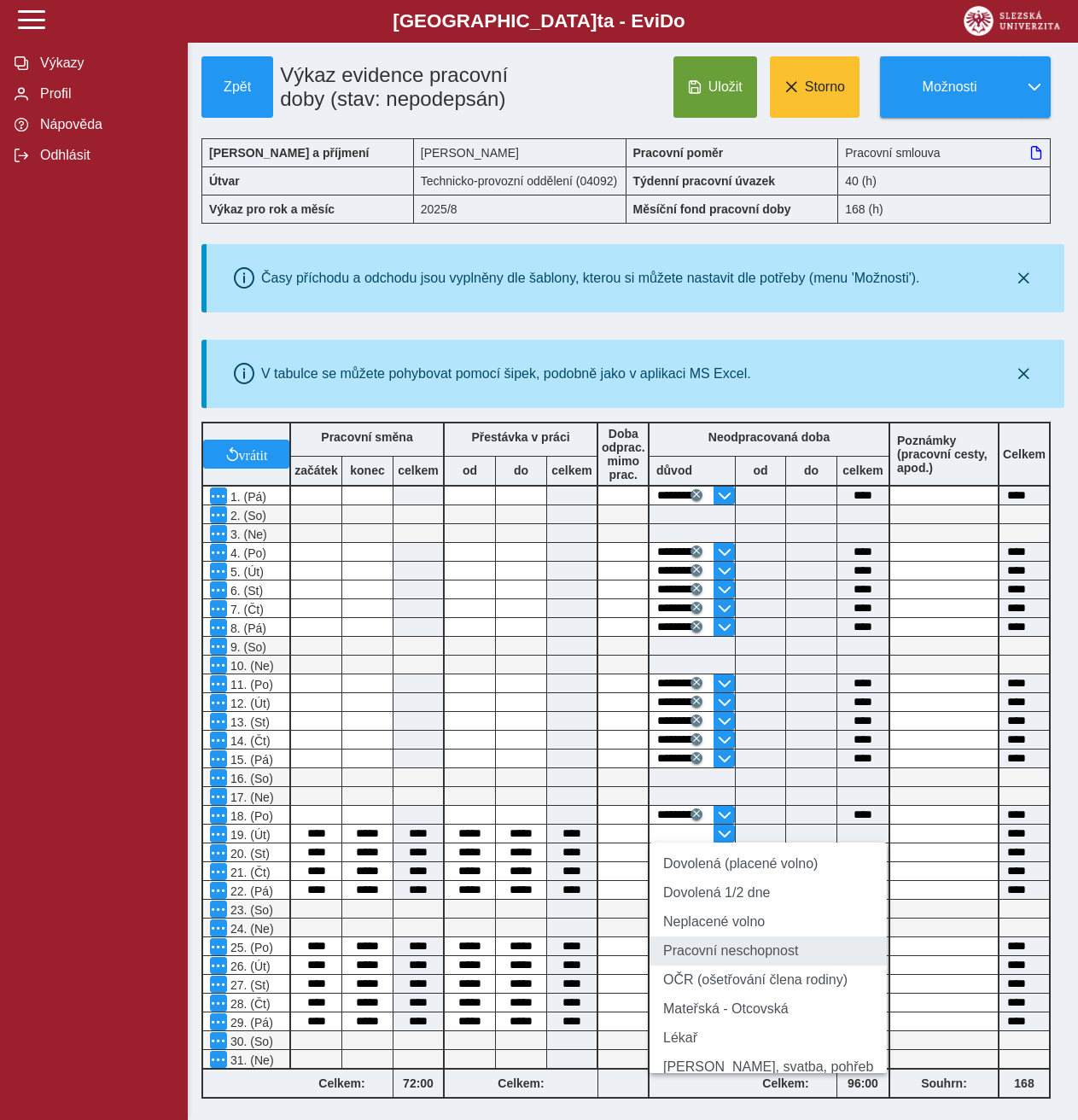
click at [724, 964] on li "Pracovní neschopnost" at bounding box center [768, 951] width 237 height 29
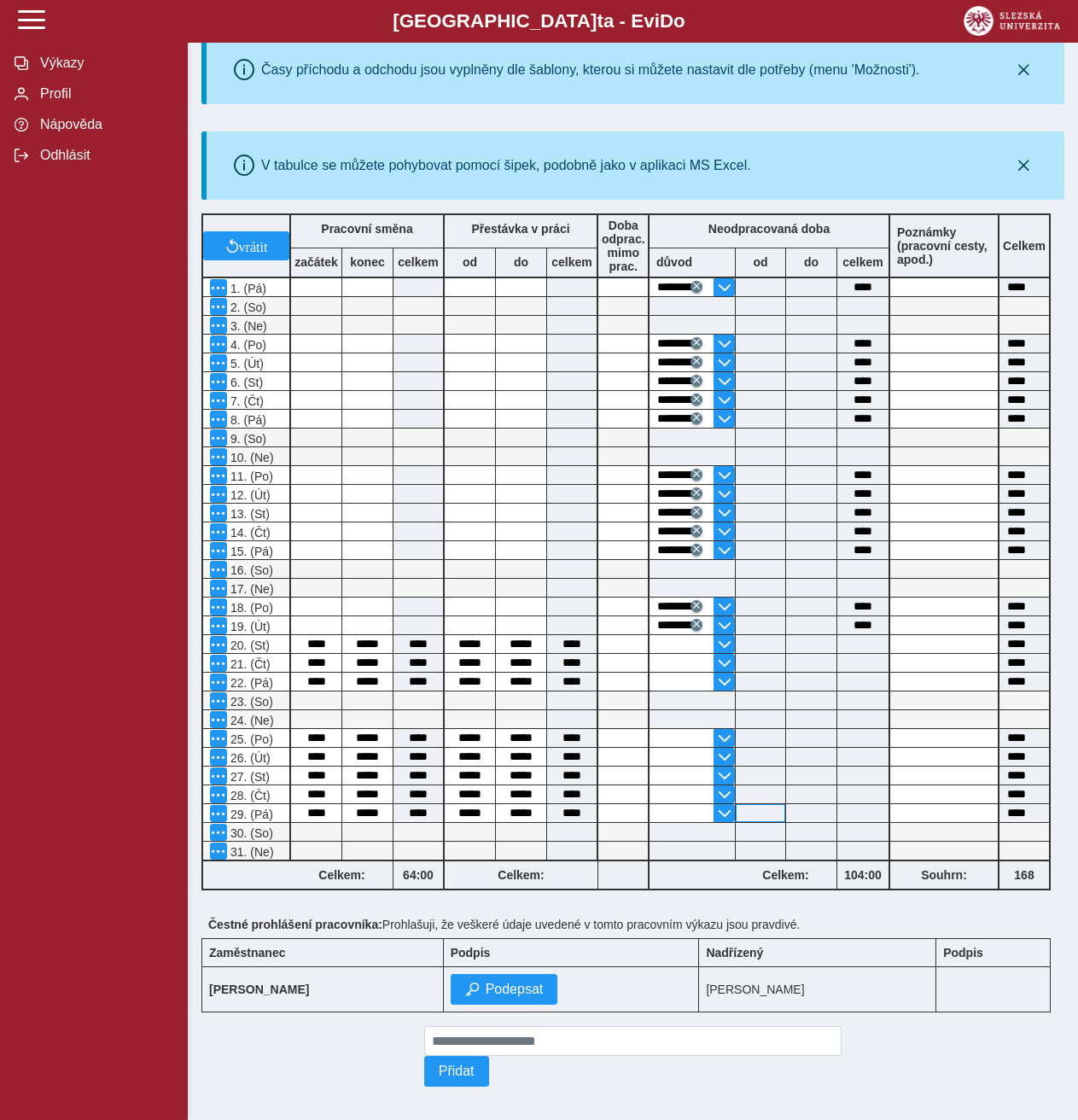
scroll to position [224, 0]
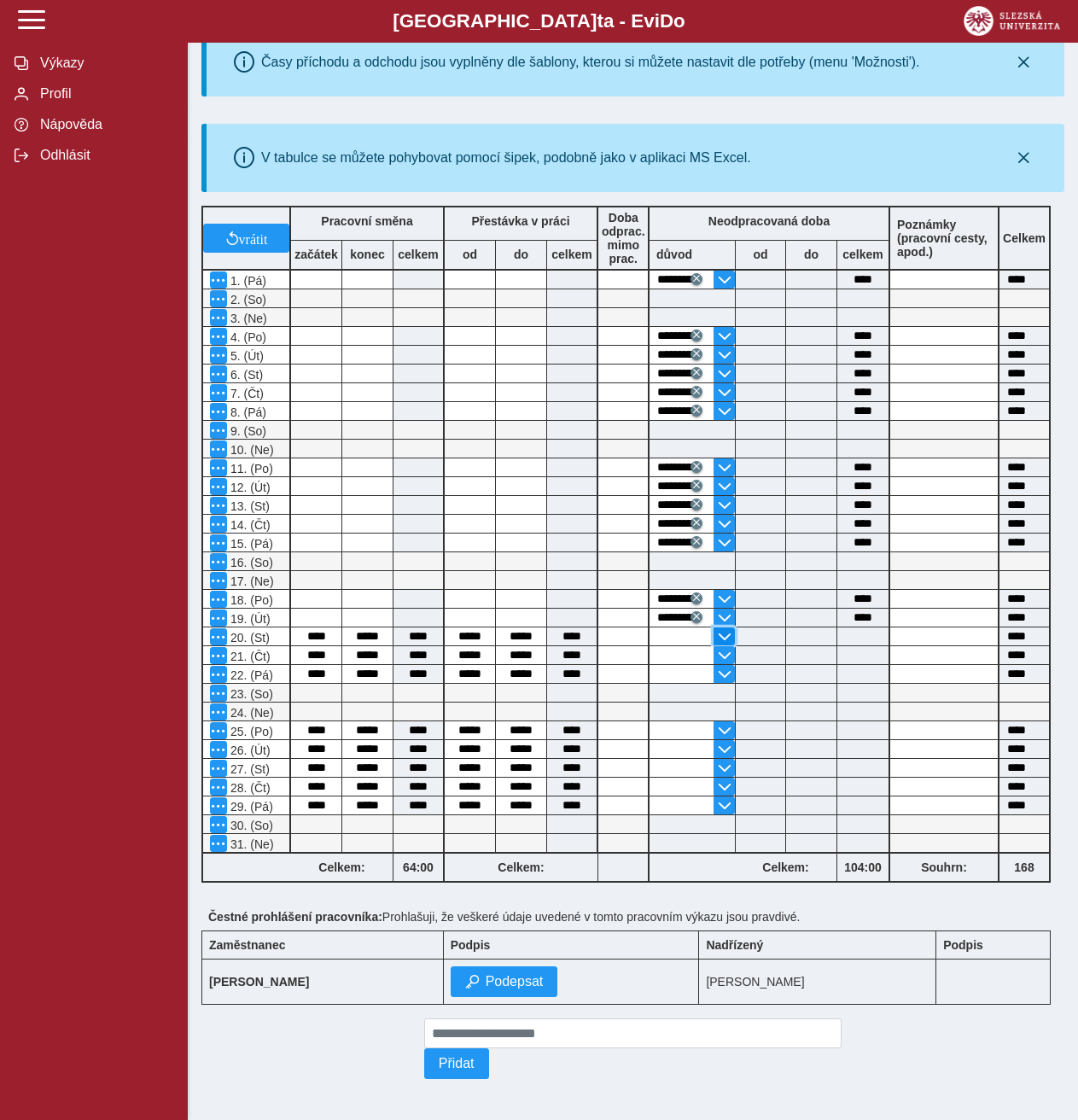
click at [722, 630] on span "button" at bounding box center [725, 636] width 14 height 14
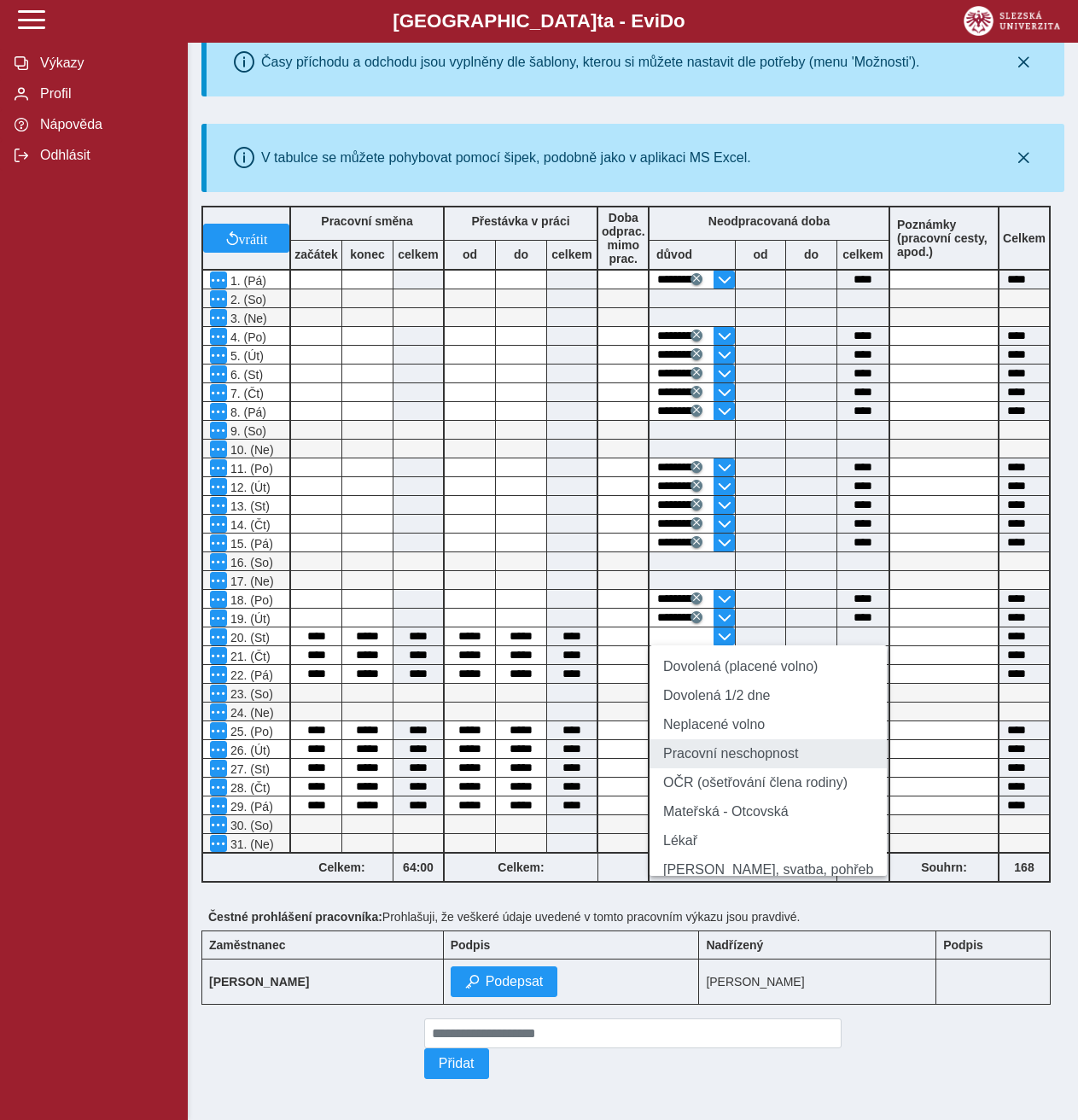
click at [720, 759] on li "Pracovní neschopnost" at bounding box center [768, 753] width 237 height 29
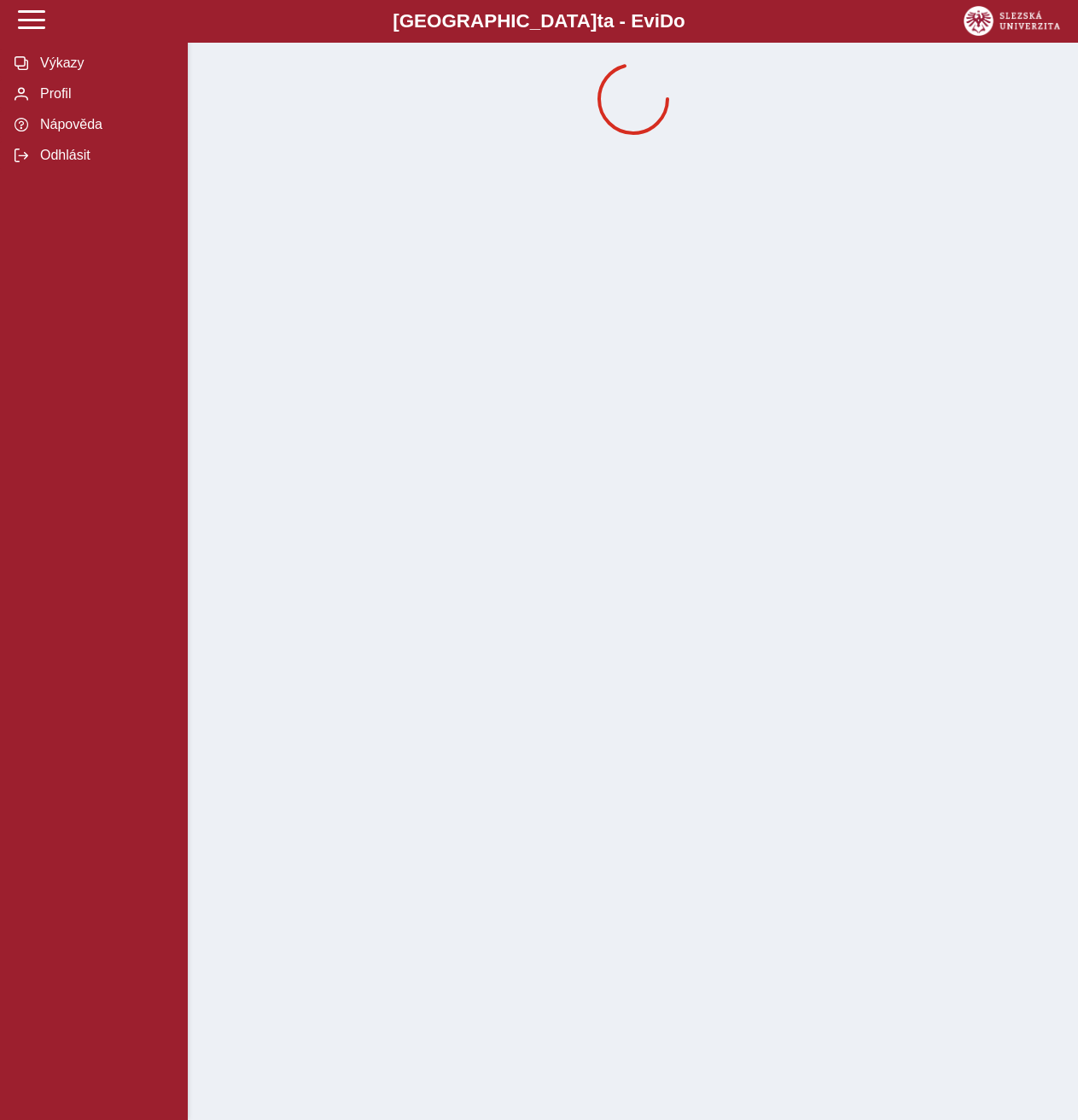
scroll to position [0, 0]
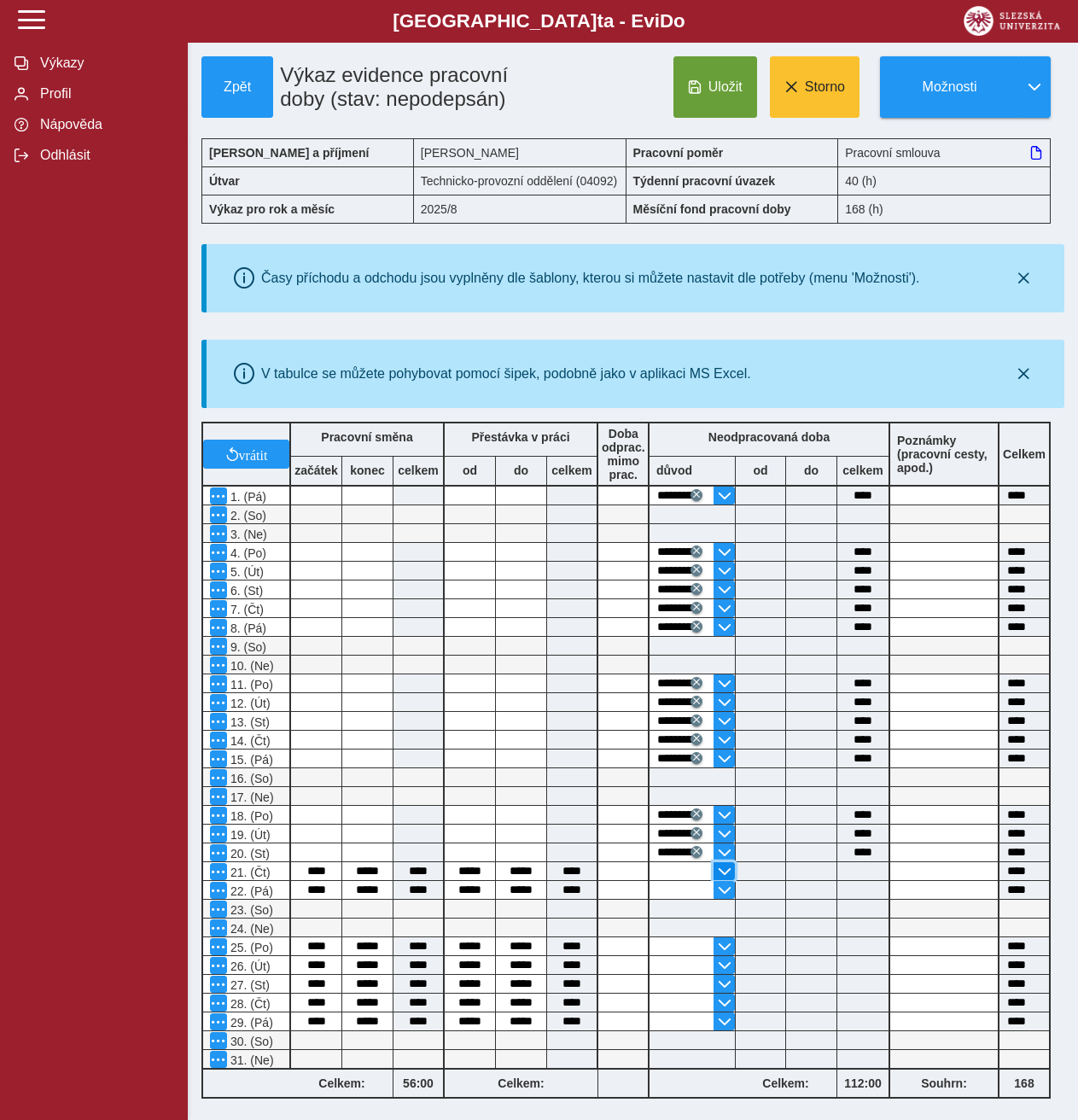
click at [725, 865] on span "button" at bounding box center [725, 872] width 14 height 14
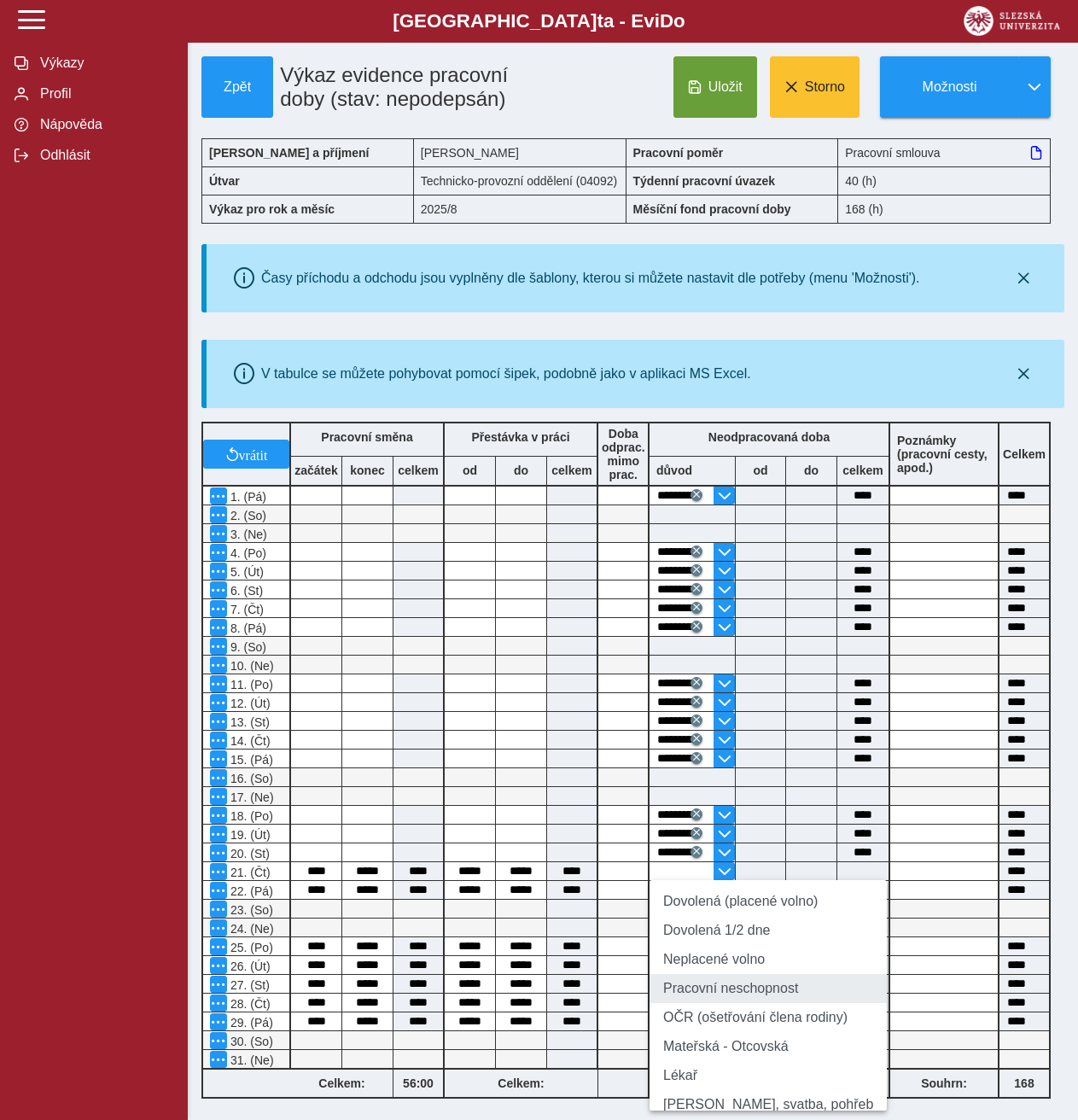
click at [726, 989] on li "Pracovní neschopnost" at bounding box center [768, 988] width 237 height 29
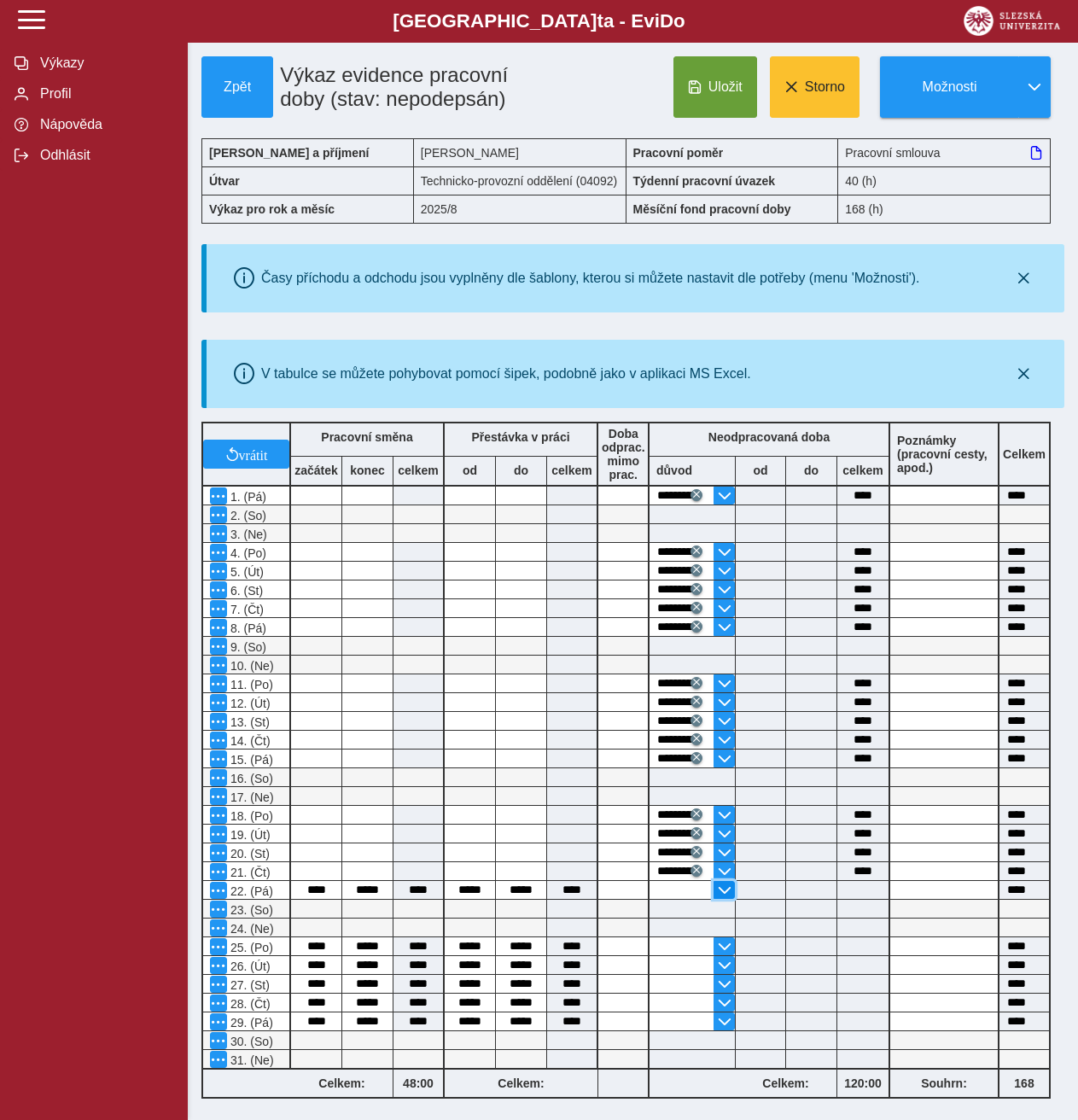
click at [723, 889] on span "button" at bounding box center [725, 890] width 14 height 14
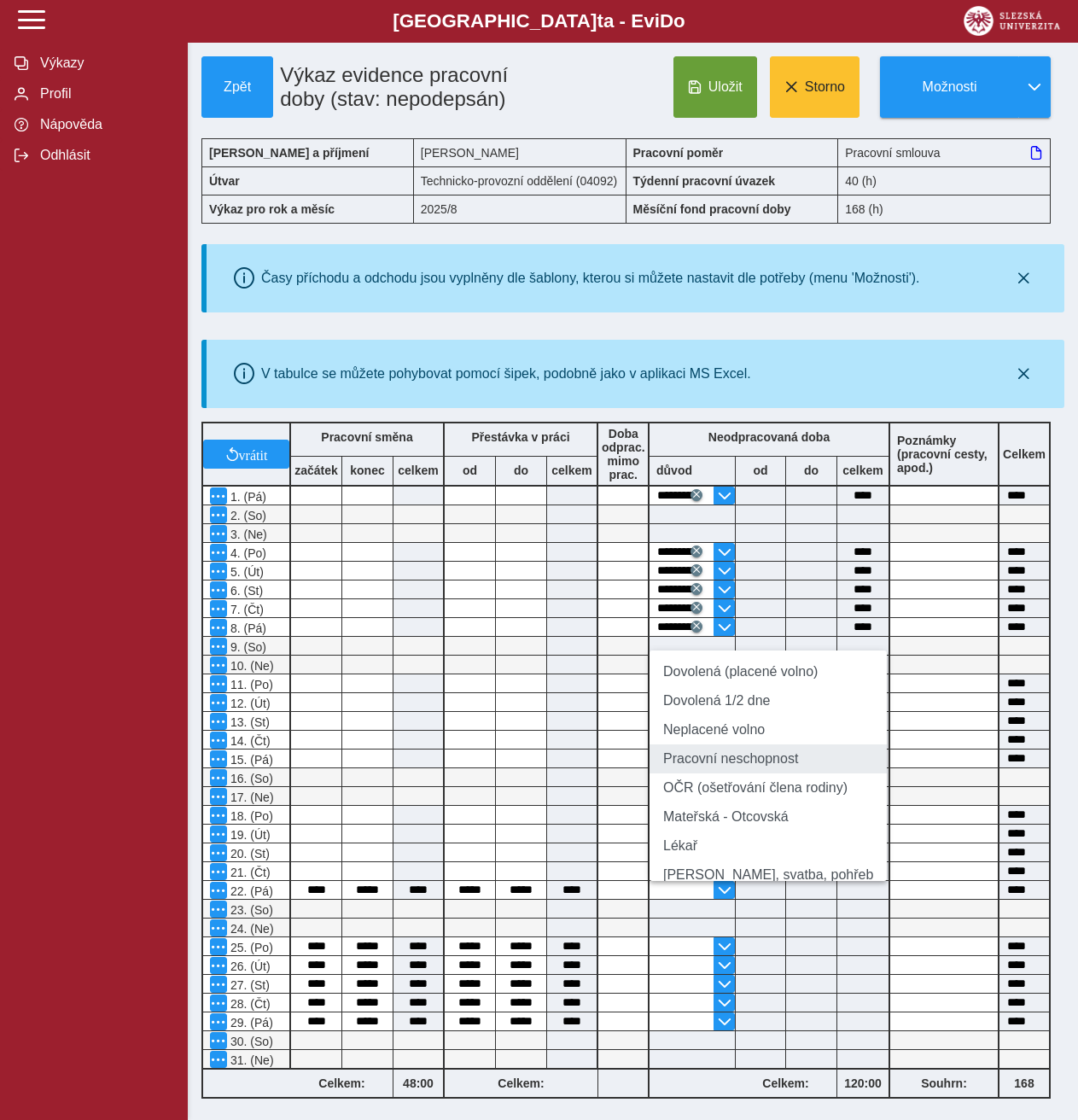
click at [707, 756] on li "Pracovní neschopnost" at bounding box center [768, 758] width 237 height 29
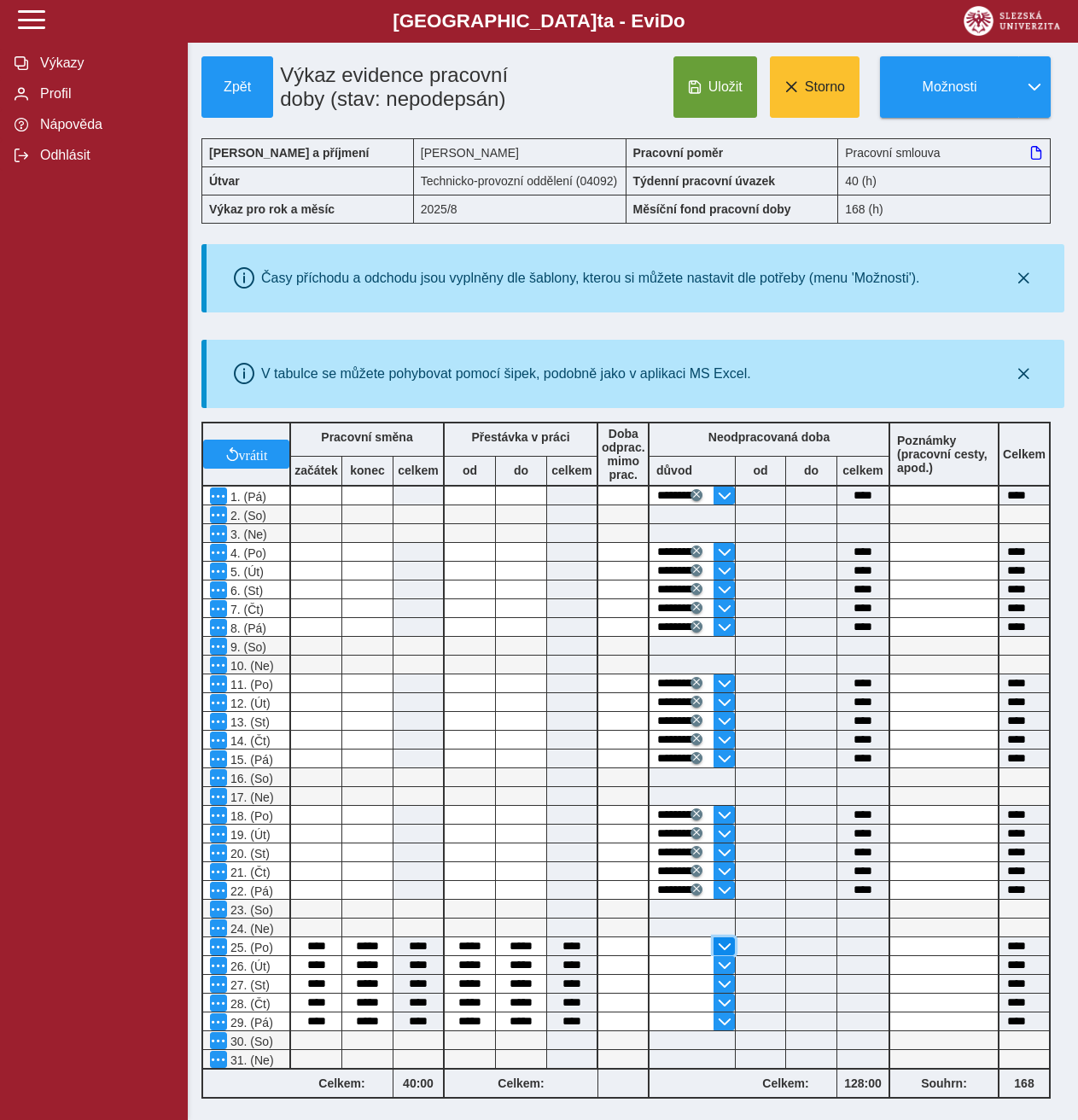
click at [723, 943] on span "button" at bounding box center [725, 947] width 14 height 14
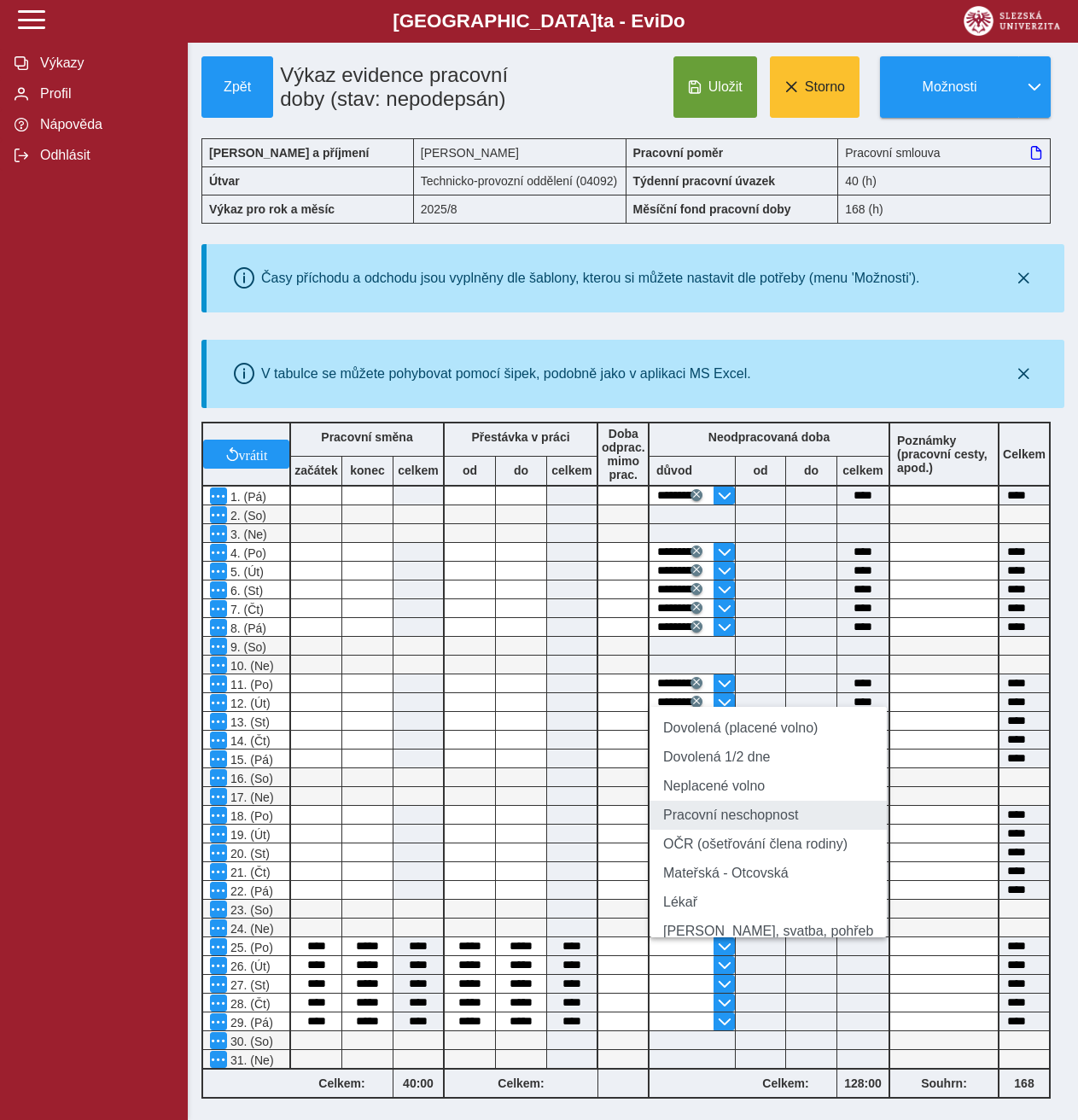
click at [713, 827] on li "Pracovní neschopnost" at bounding box center [768, 815] width 237 height 29
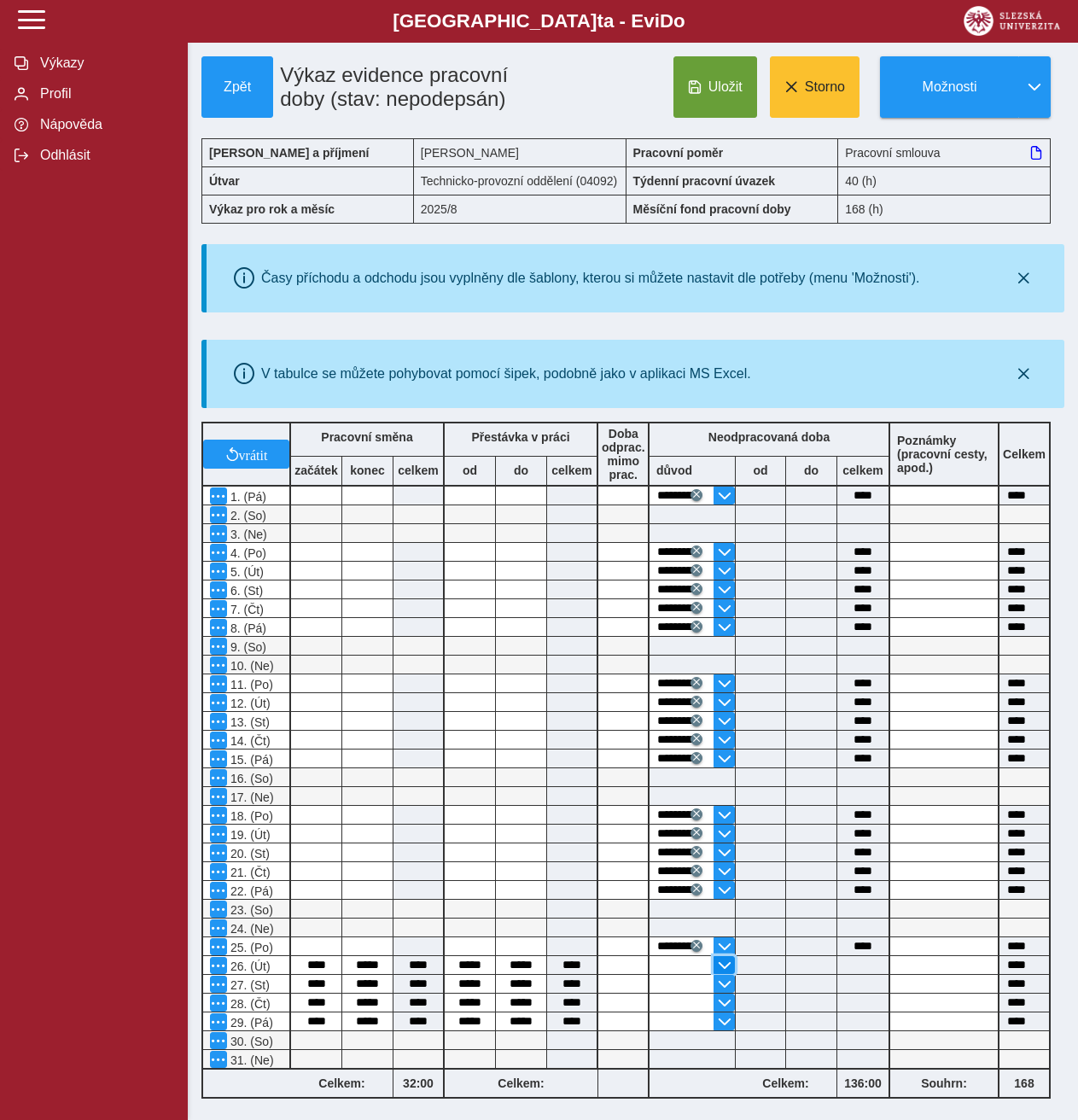
click at [722, 965] on span "button" at bounding box center [725, 966] width 14 height 14
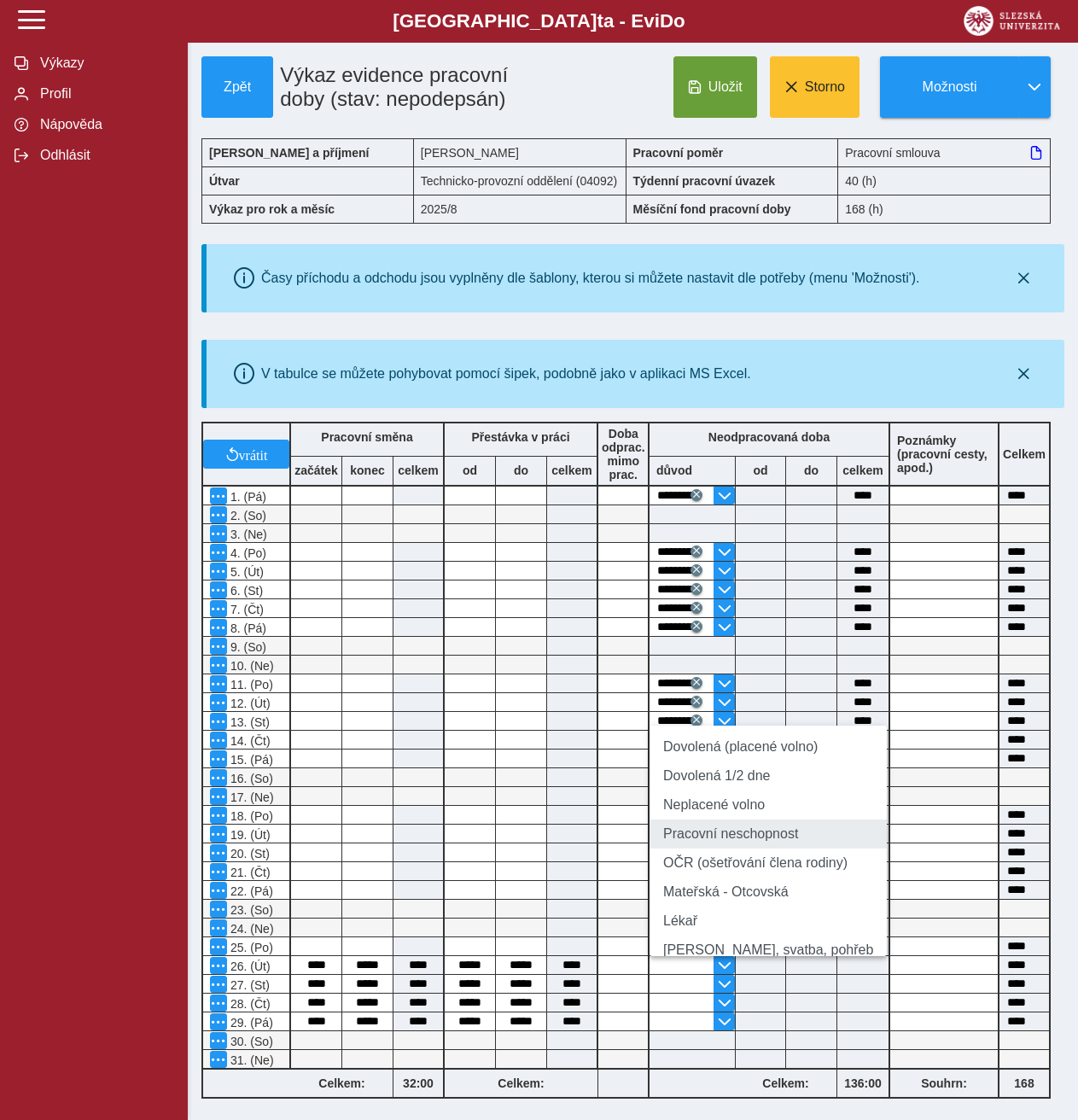
click at [723, 848] on li "Pracovní neschopnost" at bounding box center [768, 833] width 237 height 29
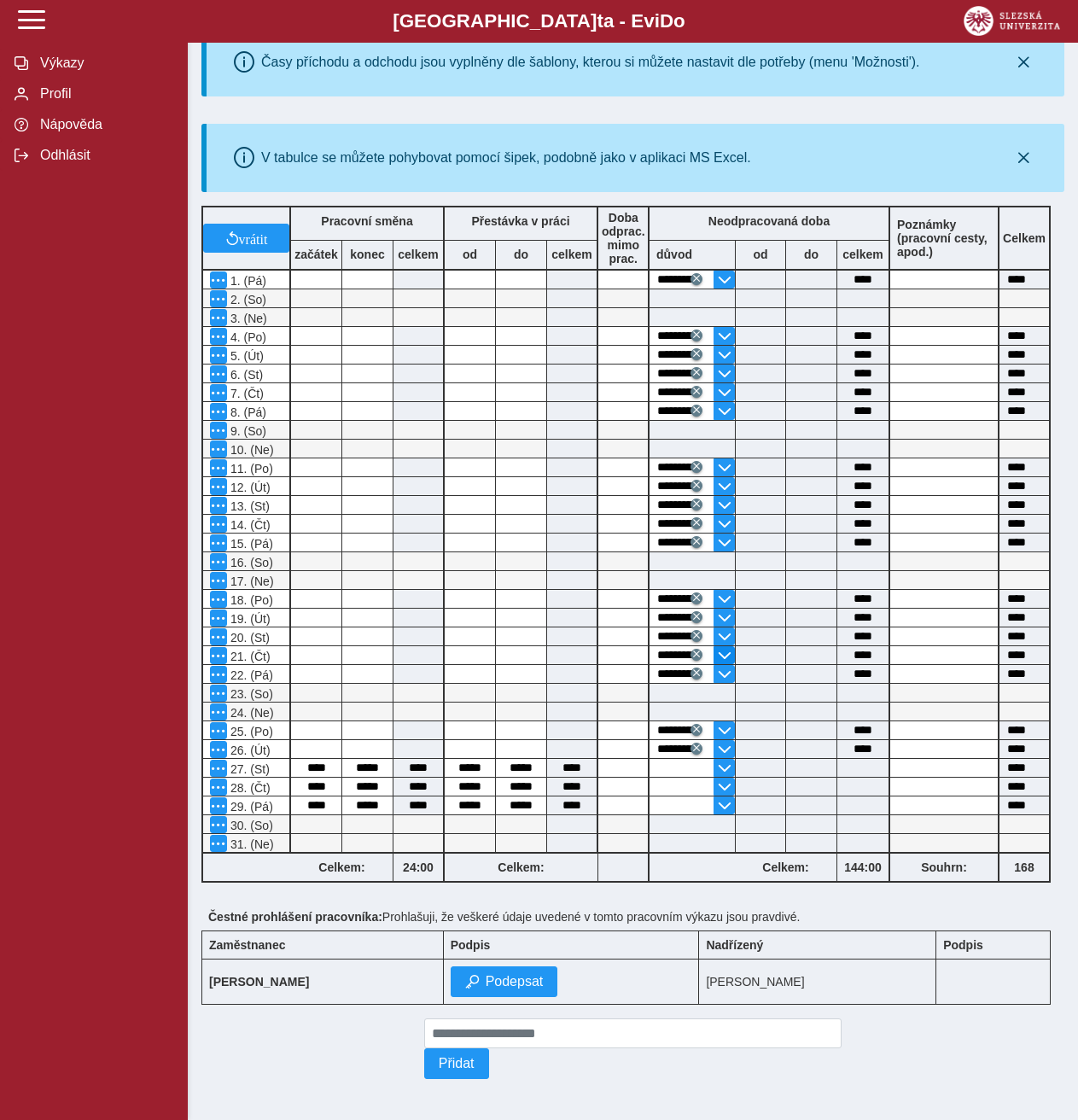
scroll to position [224, 0]
click at [718, 764] on span "button" at bounding box center [725, 768] width 14 height 14
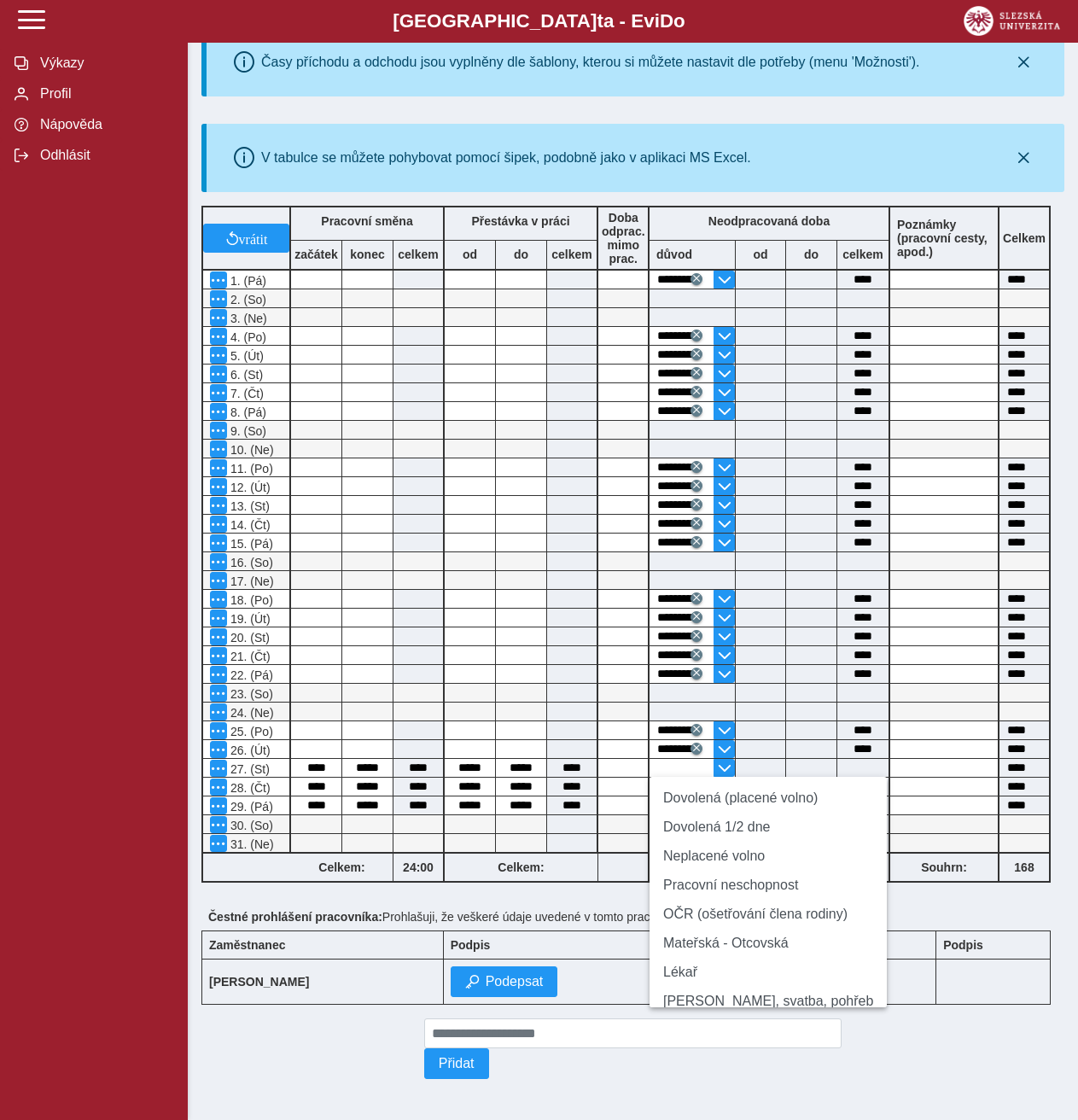
click at [717, 894] on li "Pracovní neschopnost" at bounding box center [768, 885] width 237 height 29
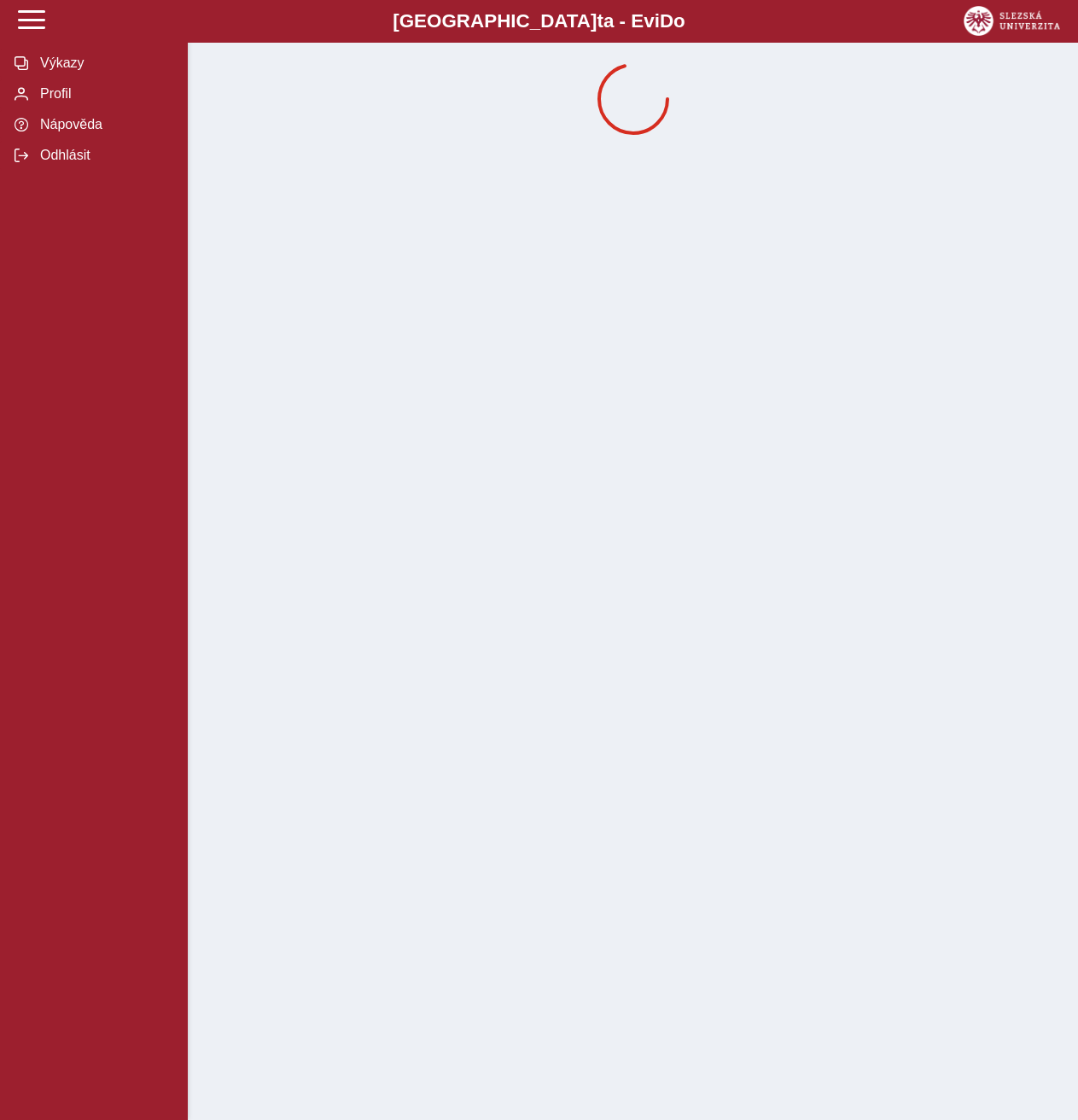
scroll to position [0, 0]
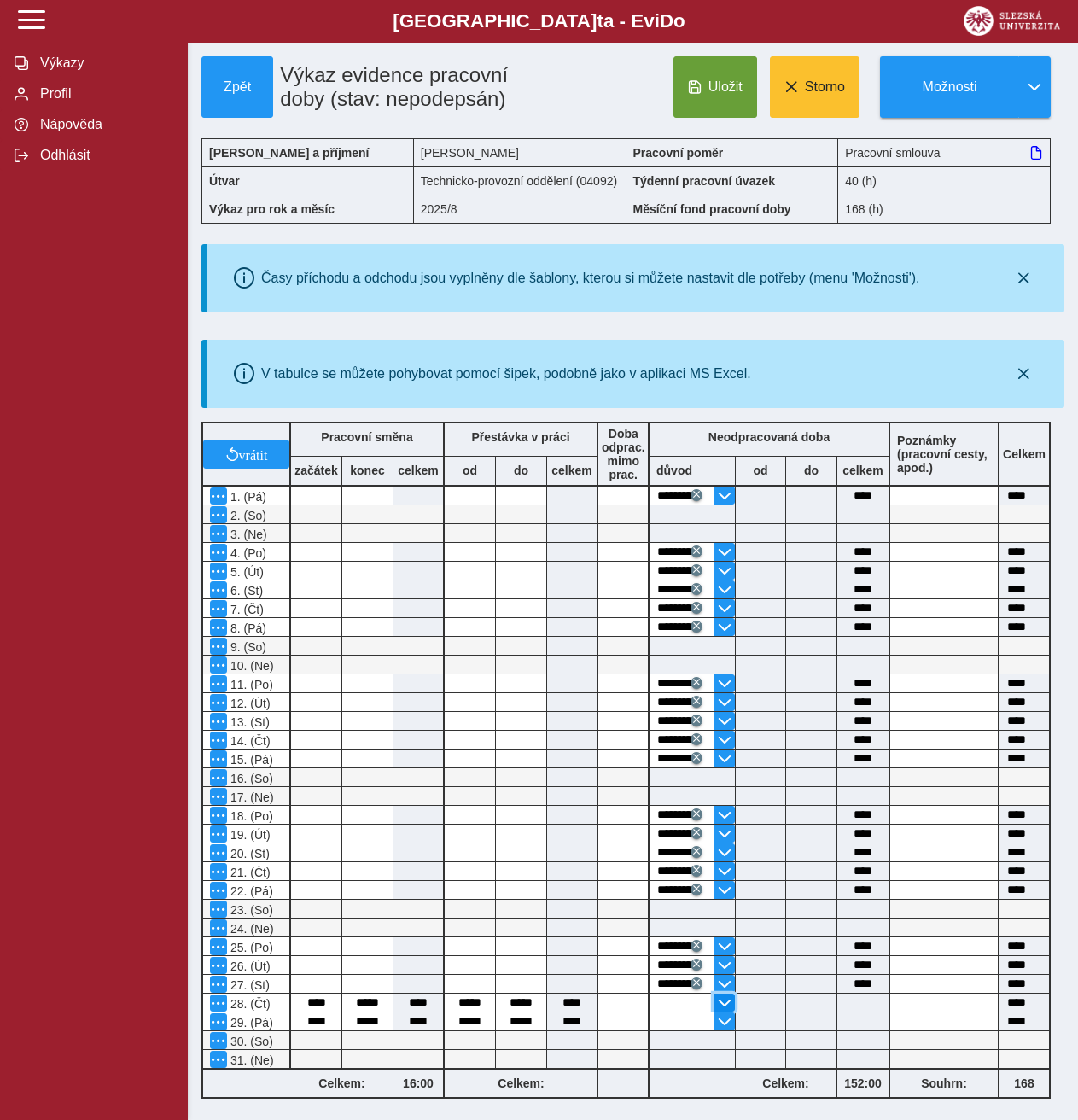
click at [727, 998] on span "button" at bounding box center [725, 1003] width 14 height 14
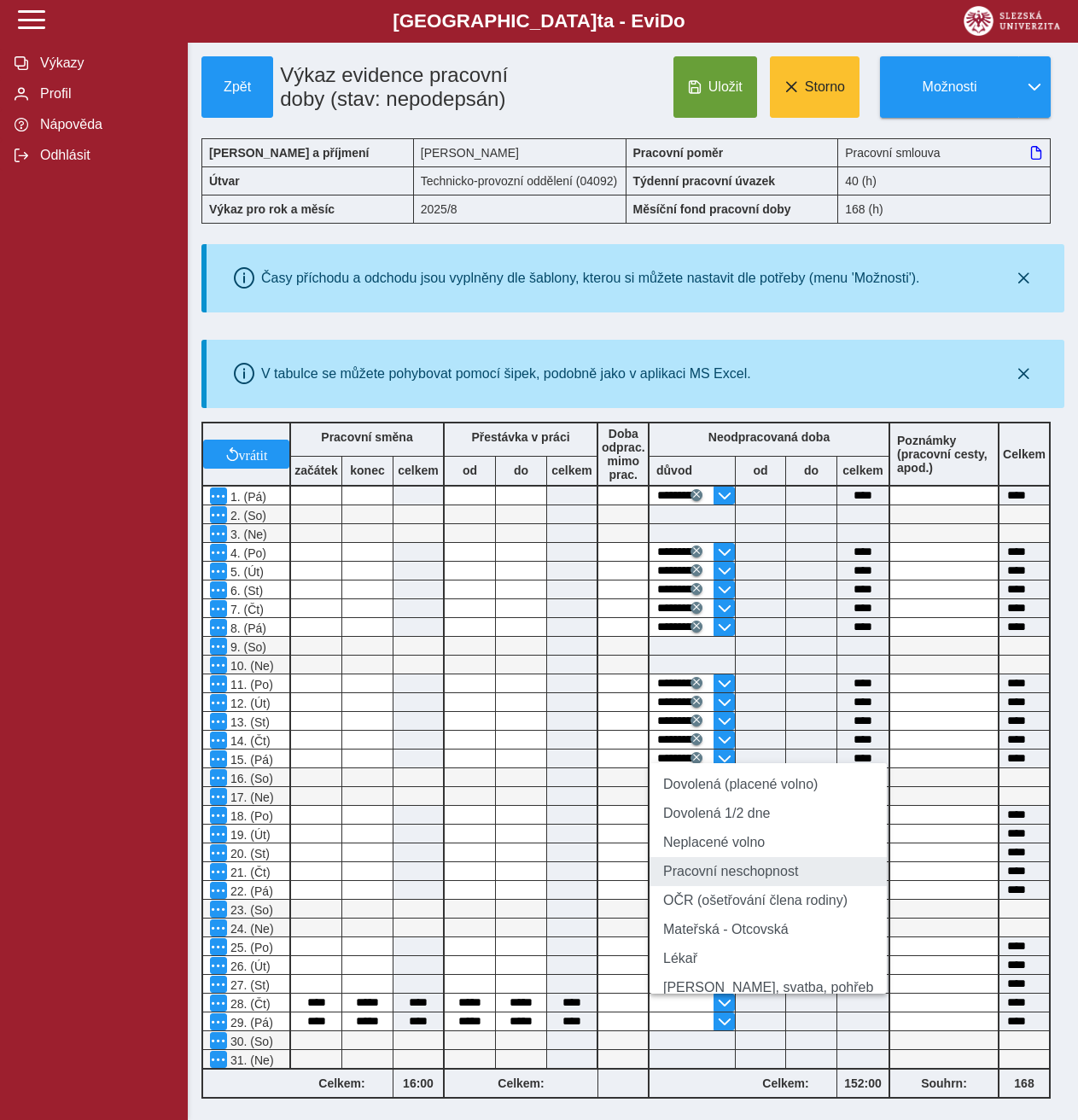
click at [725, 872] on li "Pracovní neschopnost" at bounding box center [768, 872] width 237 height 29
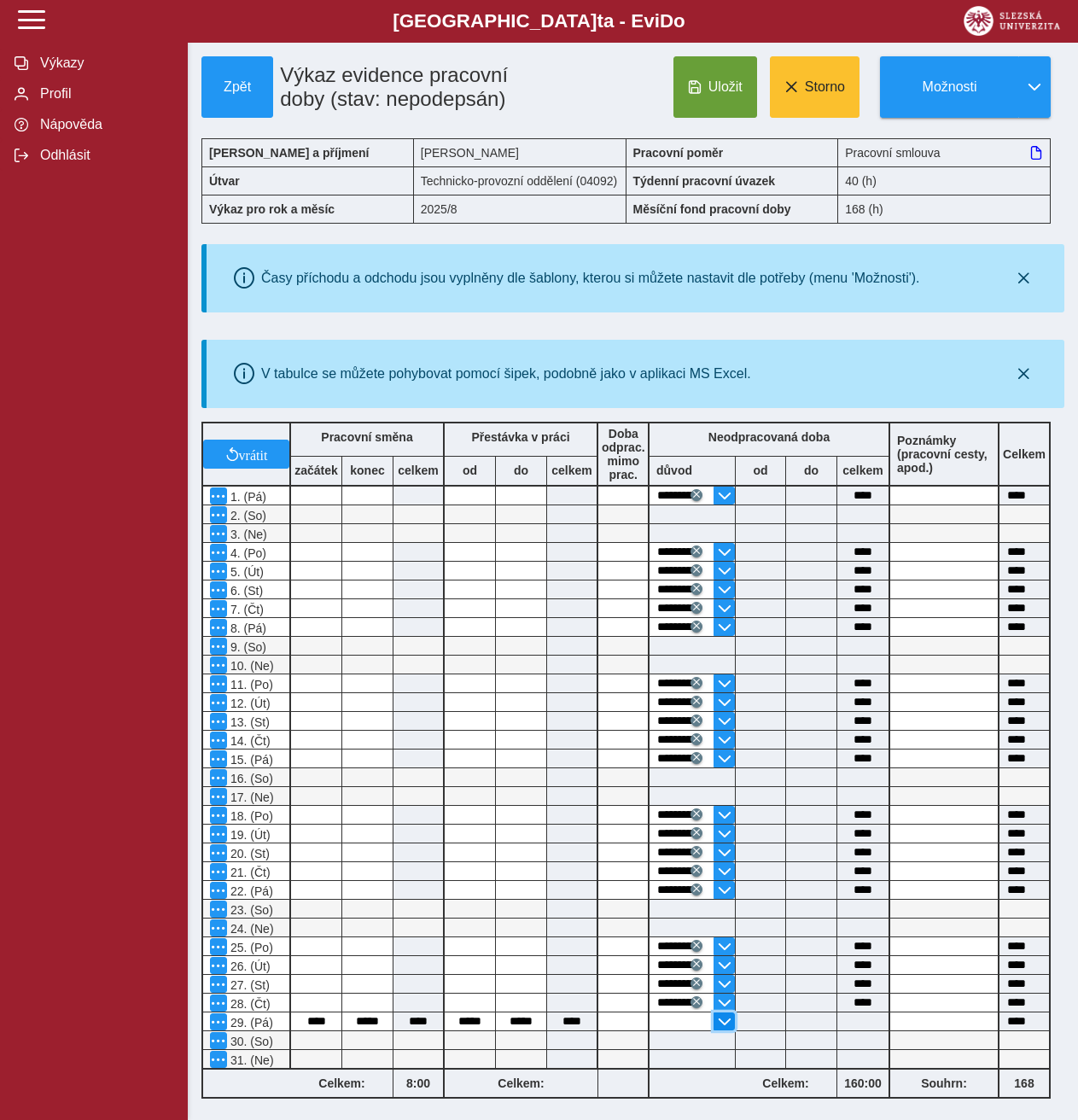
click at [725, 1026] on span "button" at bounding box center [725, 1021] width 14 height 14
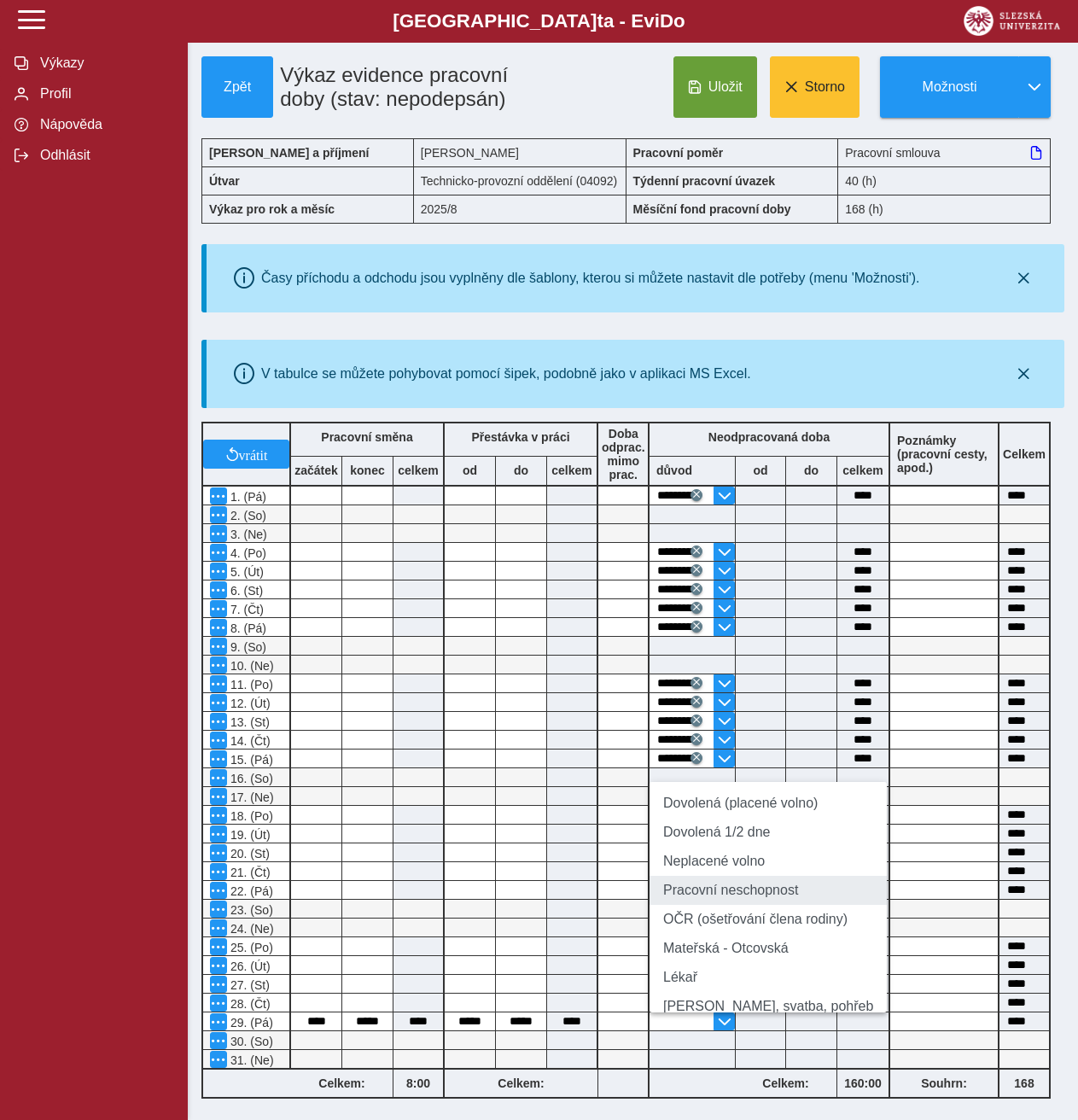
click at [733, 905] on li "Pracovní neschopnost" at bounding box center [768, 890] width 237 height 29
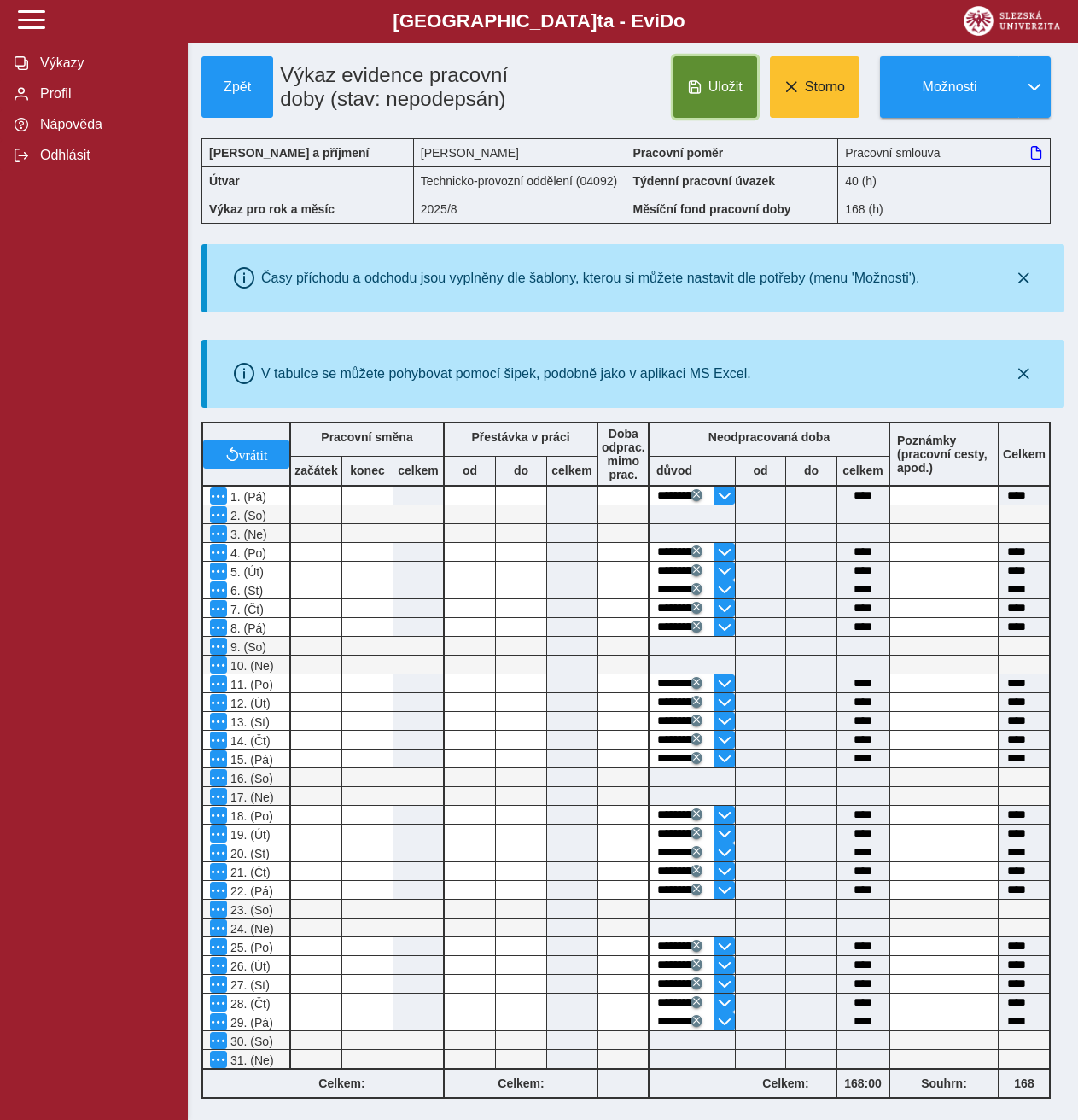
click at [724, 100] on button "Uložit" at bounding box center [715, 87] width 84 height 61
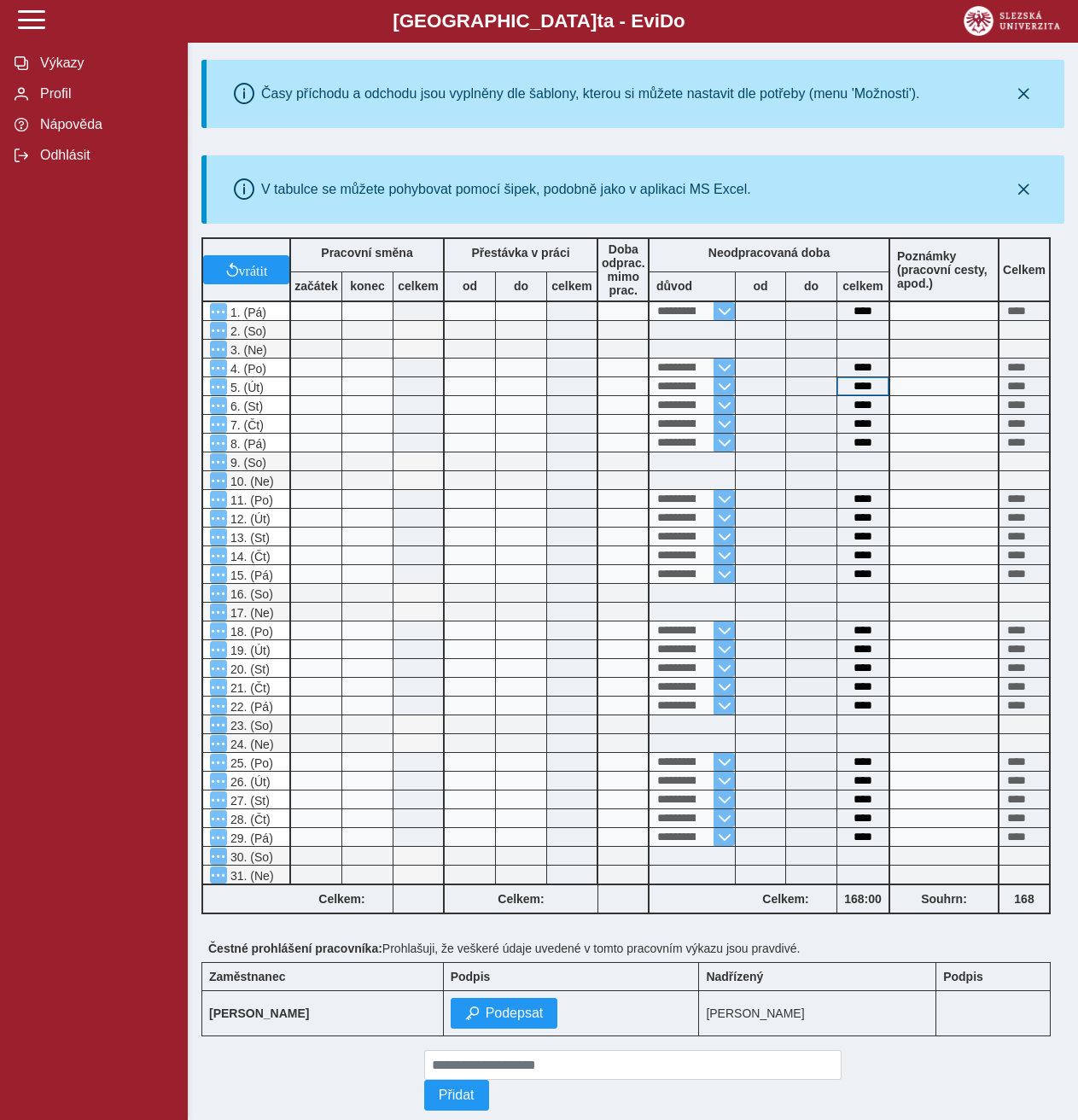
scroll to position [224, 0]
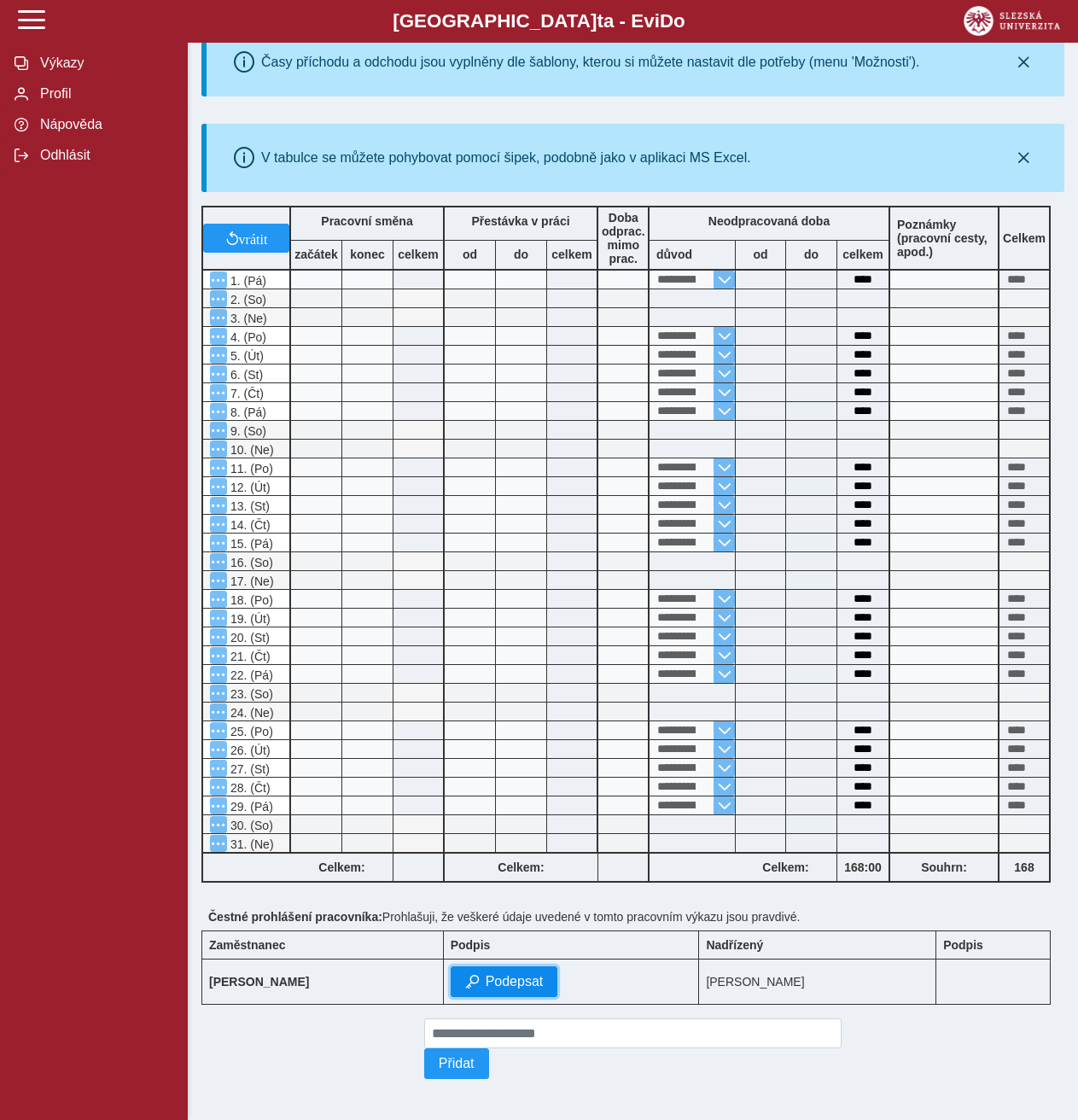
click at [486, 980] on span "Podepsat" at bounding box center [514, 981] width 58 height 16
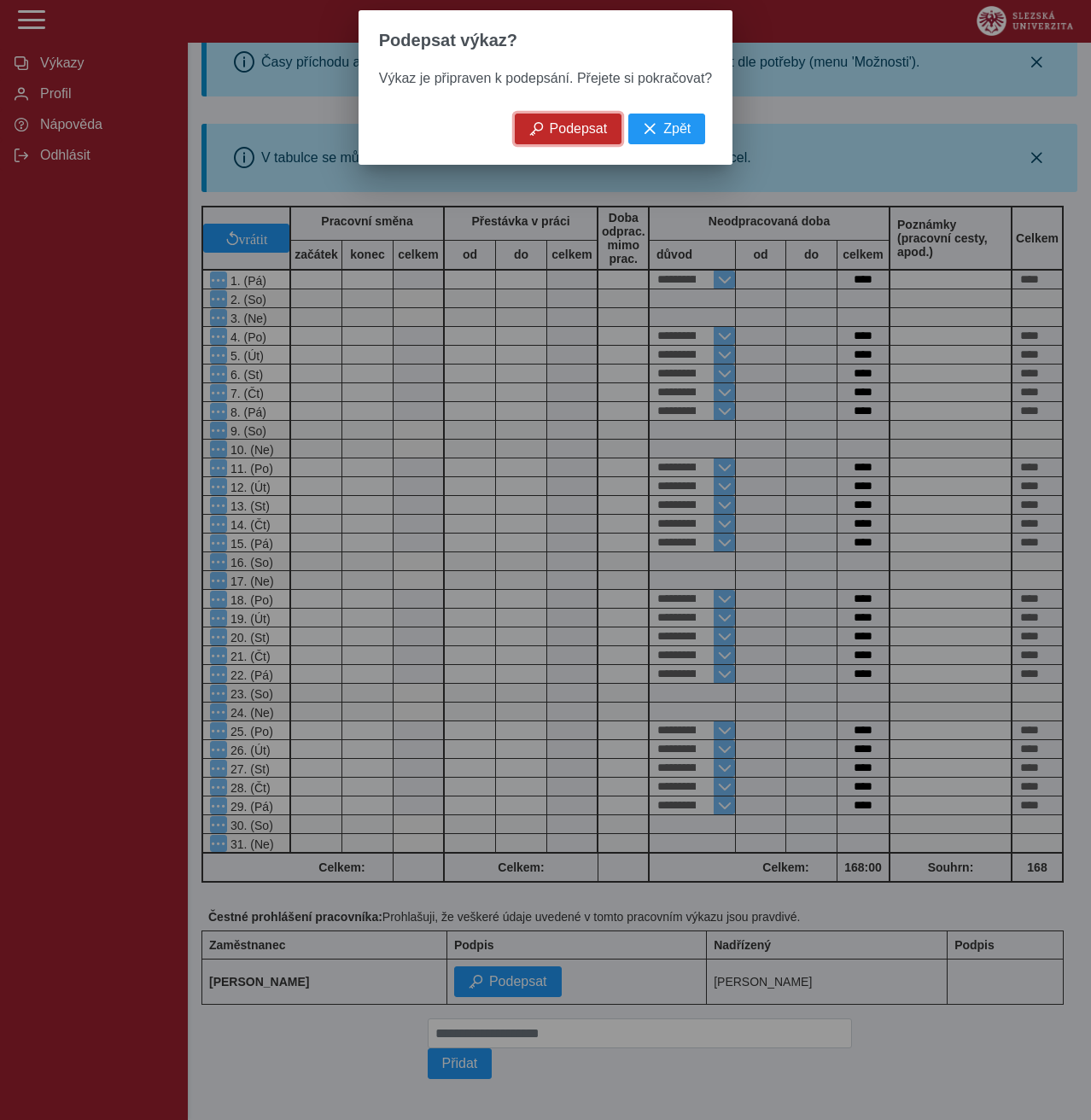
click at [600, 135] on span "Podepsat" at bounding box center [579, 128] width 58 height 16
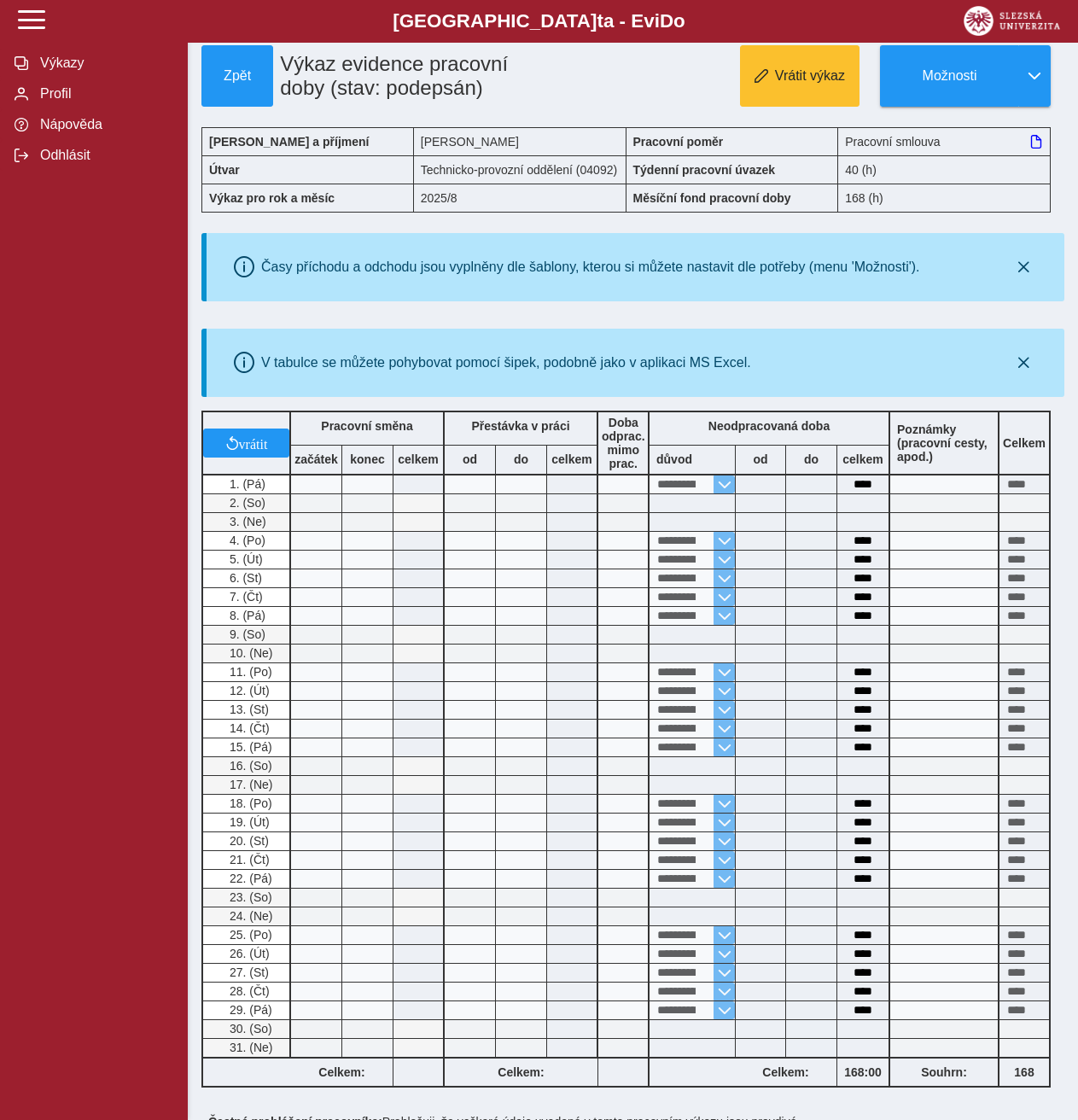
scroll to position [0, 0]
